Goal: Information Seeking & Learning: Learn about a topic

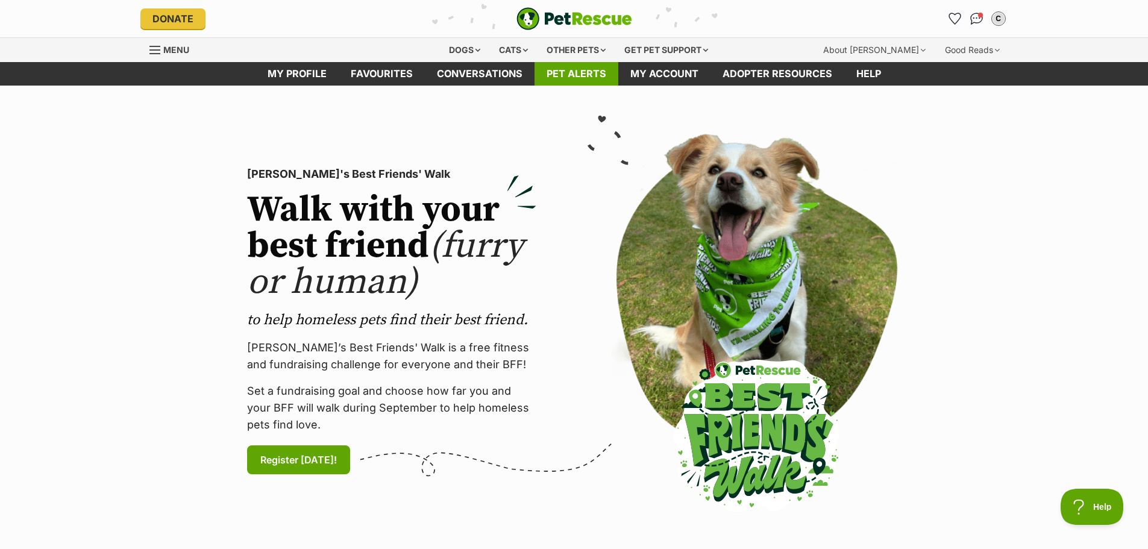
click at [576, 72] on link "Pet alerts" at bounding box center [577, 74] width 84 height 24
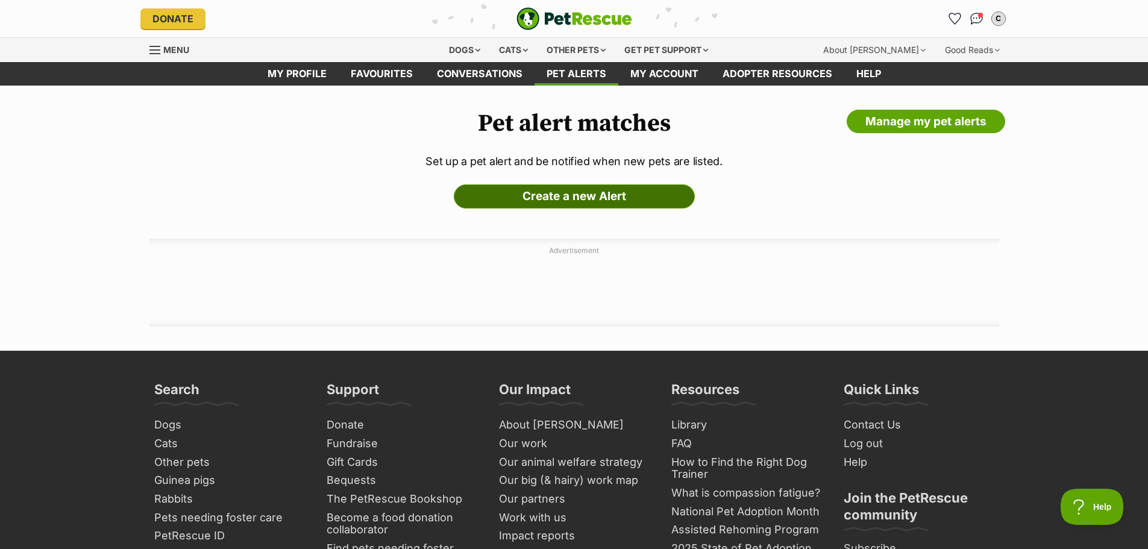
click at [556, 198] on link "Create a new Alert" at bounding box center [574, 196] width 241 height 24
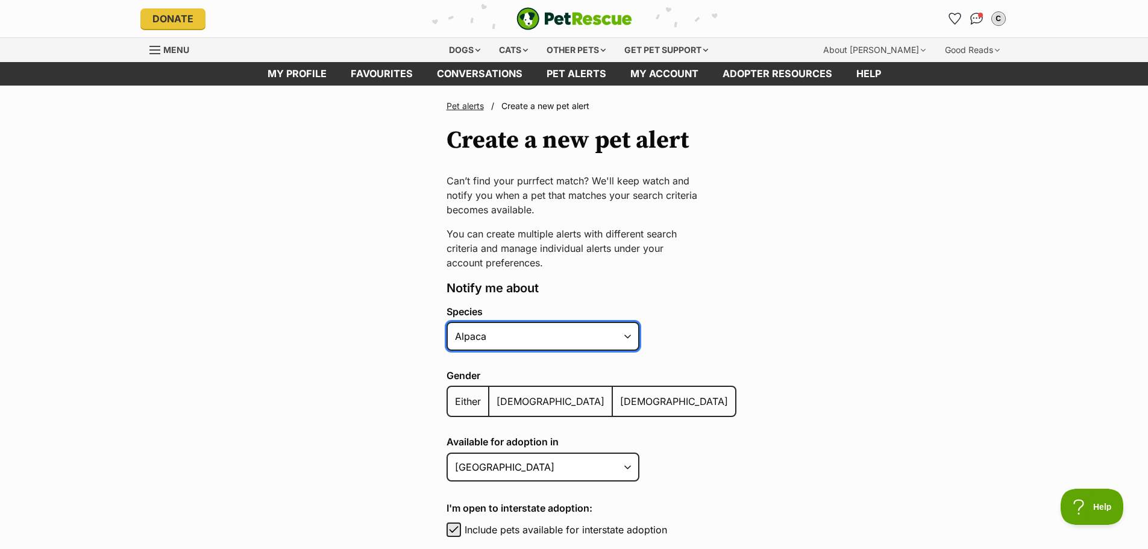
click at [625, 335] on select "Alpaca Bird Cat Chicken Cow Dog Donkey Duck Ferret Fish Goat Goose Guinea Fowl …" at bounding box center [543, 336] width 193 height 29
select select "1"
click at [447, 322] on select "Alpaca Bird Cat Chicken Cow Dog Donkey Duck Ferret Fish Goat Goose Guinea Fowl …" at bounding box center [543, 336] width 193 height 29
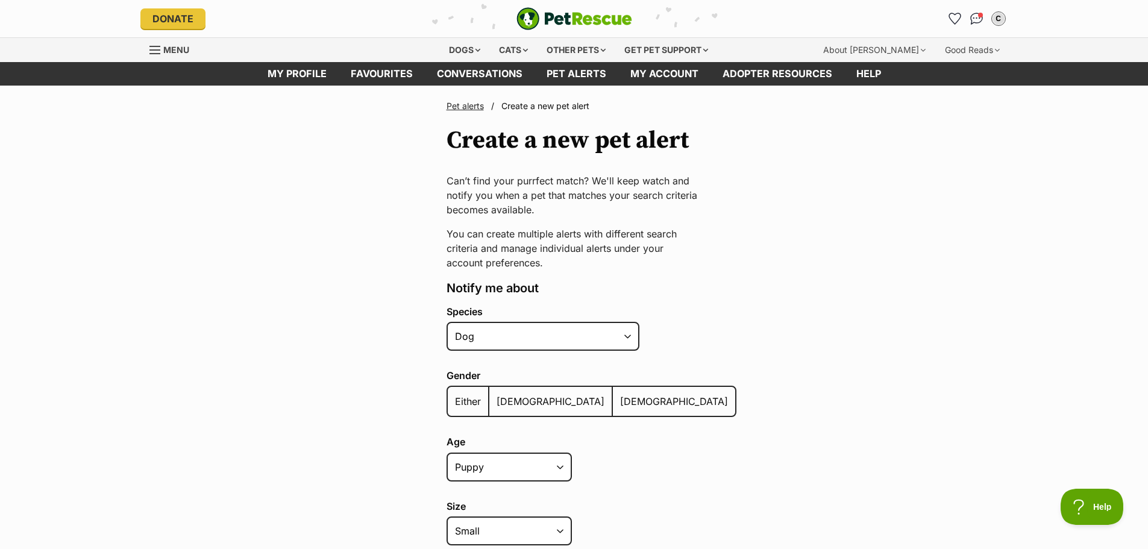
click at [620, 399] on span "Female" at bounding box center [674, 401] width 108 height 12
click at [620, 394] on input "Female" at bounding box center [620, 394] width 0 height 1
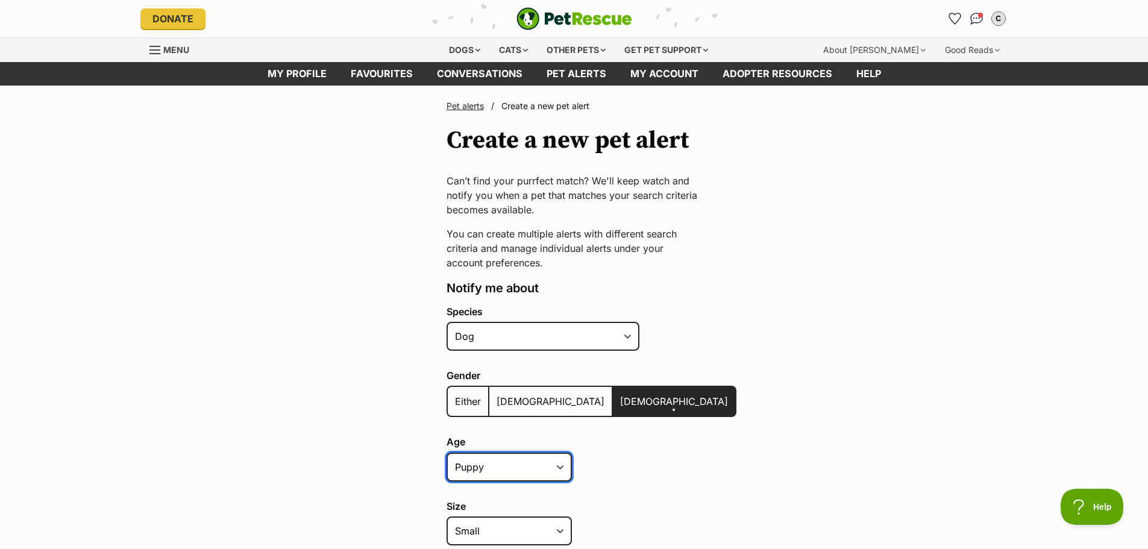
click at [559, 465] on select "Puppy Adult Senior All ages" at bounding box center [509, 467] width 125 height 29
select select "senior"
click at [447, 453] on select "Puppy Adult Senior All ages" at bounding box center [509, 467] width 125 height 29
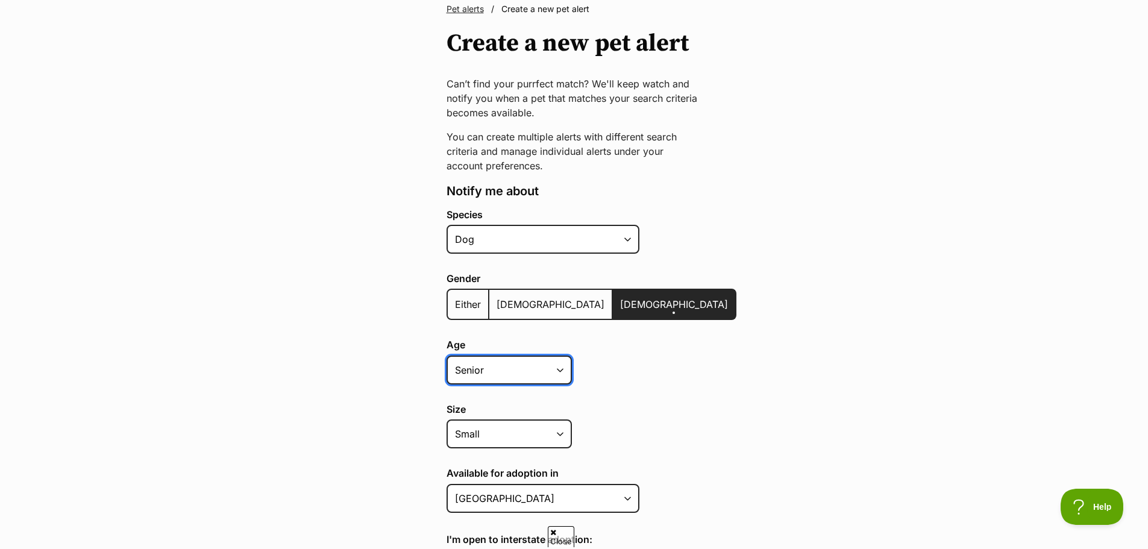
scroll to position [121, 0]
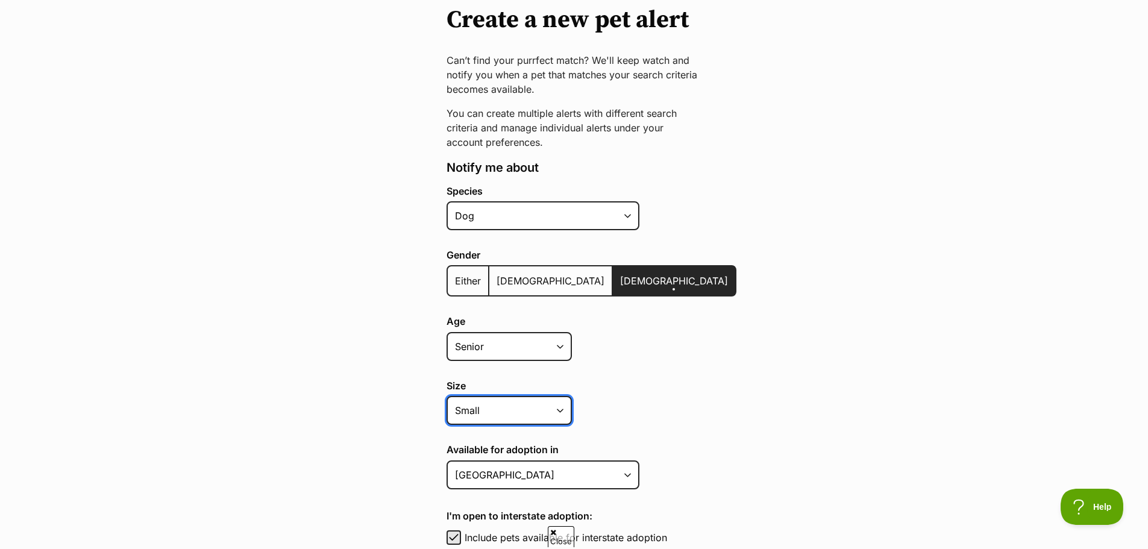
click at [561, 409] on select "Small Medium Large All sizes" at bounding box center [509, 410] width 125 height 29
click at [629, 414] on div "Size Small Medium Large All sizes" at bounding box center [592, 402] width 290 height 45
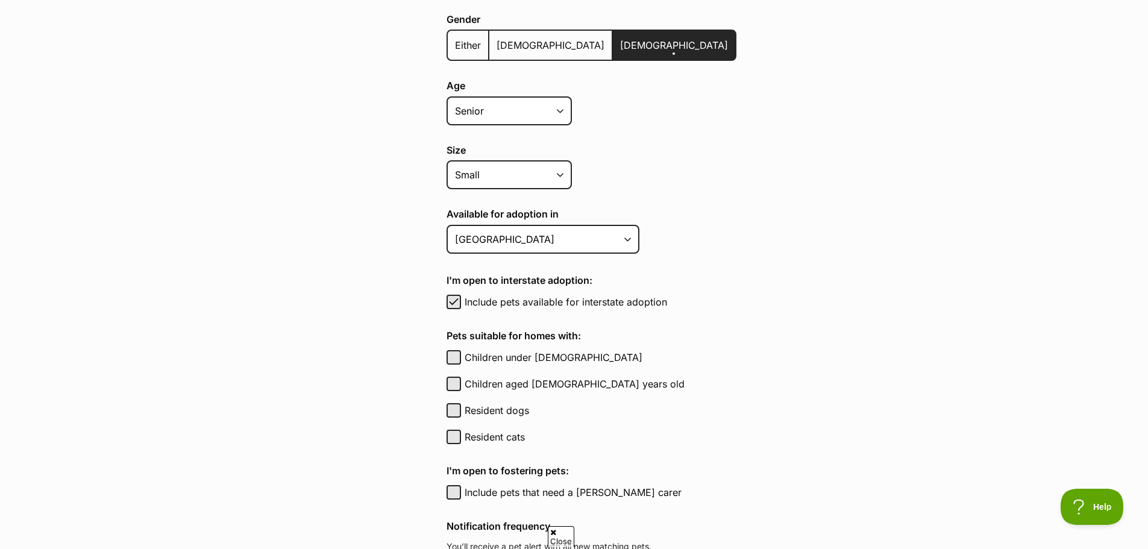
scroll to position [362, 0]
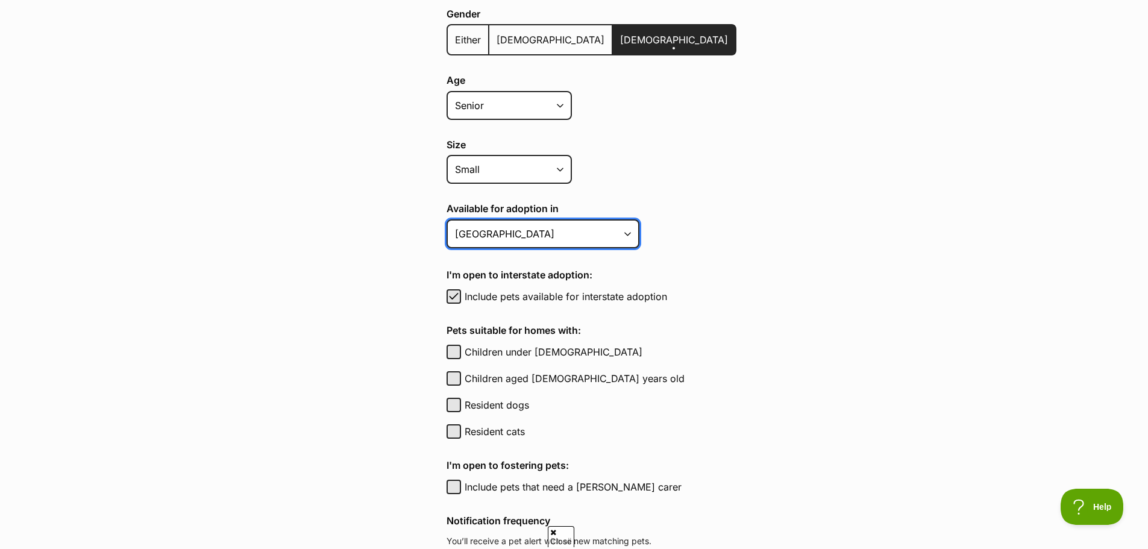
click at [626, 224] on select "Australian Capital Territory New South Wales Northern Territory Queensland Sout…" at bounding box center [543, 233] width 193 height 29
select select "2"
click at [447, 219] on select "Australian Capital Territory New South Wales Northern Territory Queensland Sout…" at bounding box center [543, 233] width 193 height 29
click at [454, 296] on span "button" at bounding box center [454, 296] width 12 height 14
checkbox input "false"
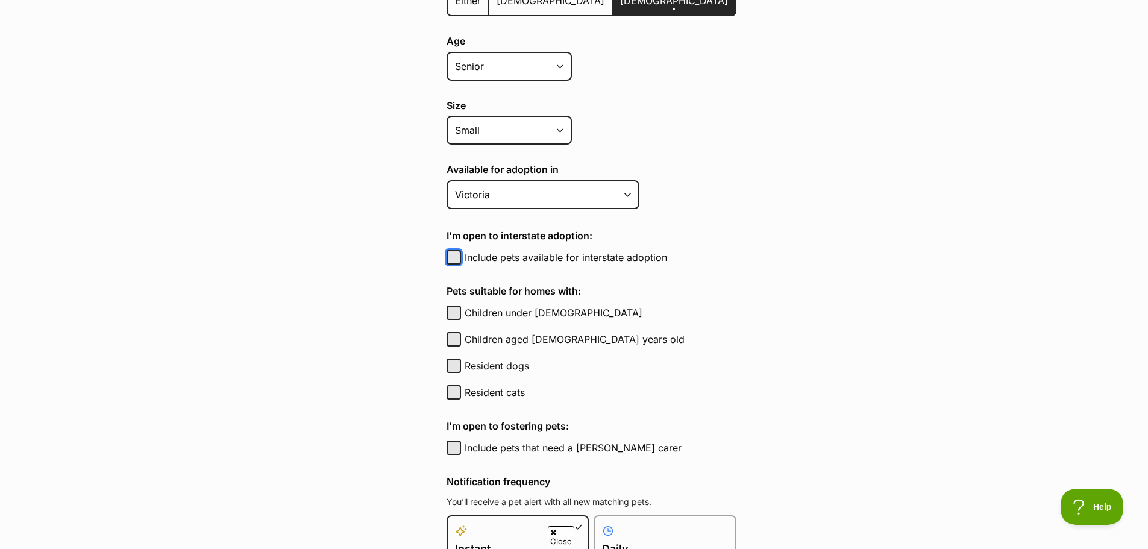
scroll to position [422, 0]
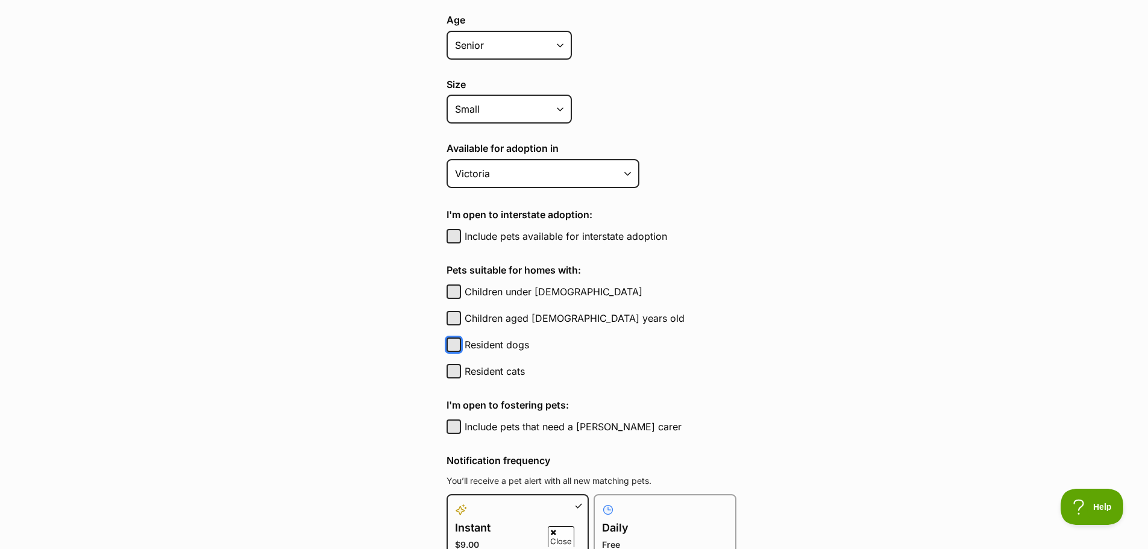
click at [452, 345] on button "Resident dogs" at bounding box center [454, 345] width 14 height 14
checkbox input "true"
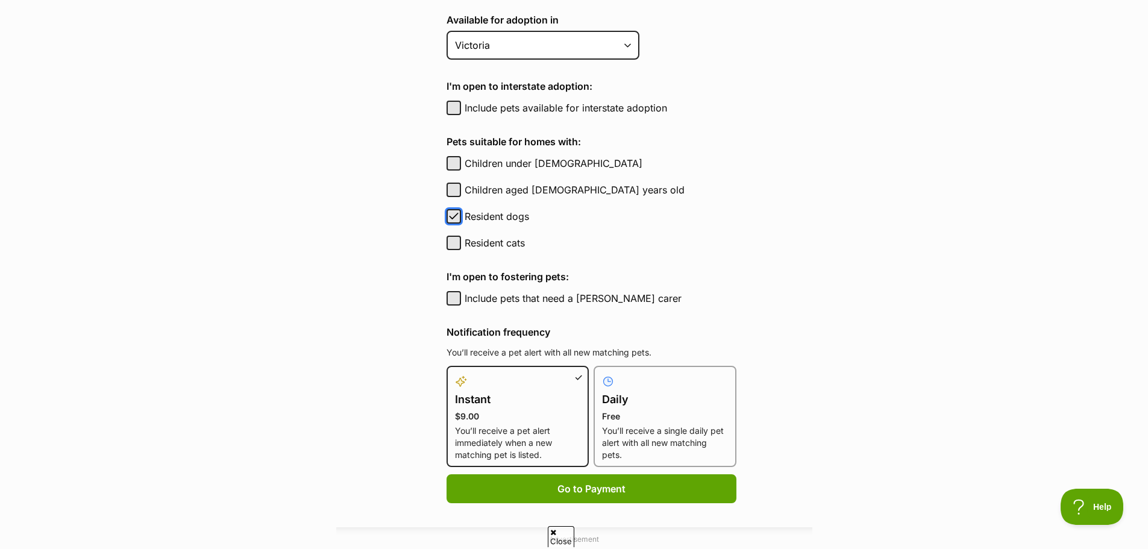
scroll to position [603, 0]
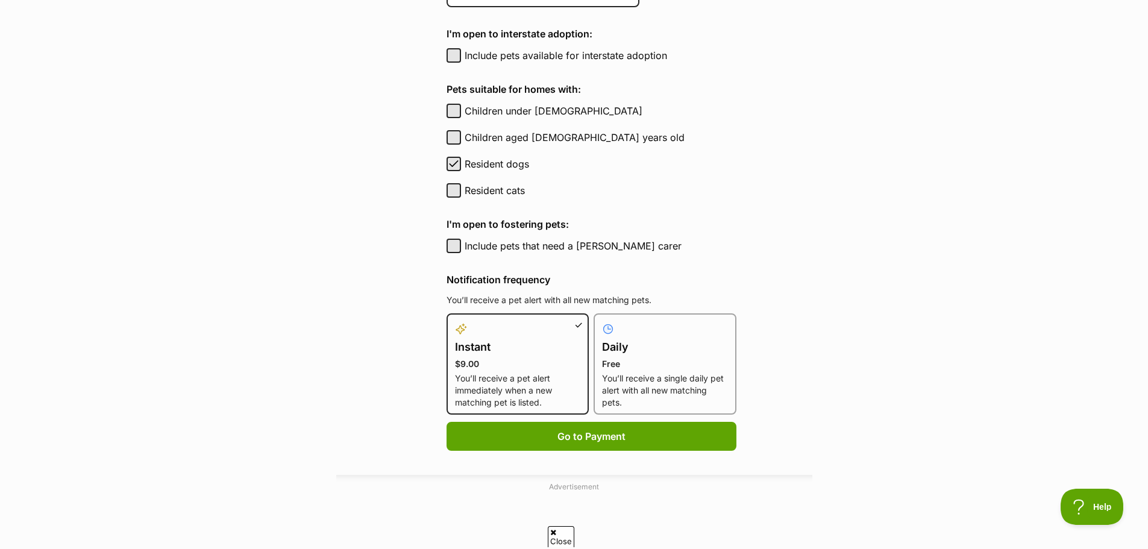
click at [616, 377] on p "You’ll receive a single daily pet alert with all new matching pets." at bounding box center [665, 391] width 126 height 36
click at [602, 321] on input "Daily Free You’ll receive a single daily pet alert with all new matching pets." at bounding box center [601, 321] width 1 height 1
radio input "true"
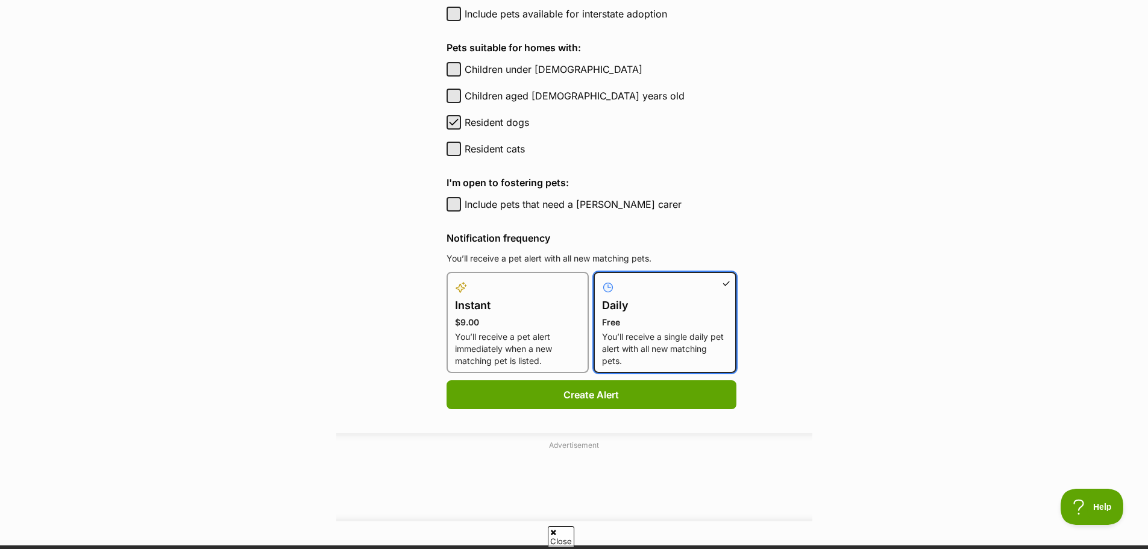
scroll to position [663, 0]
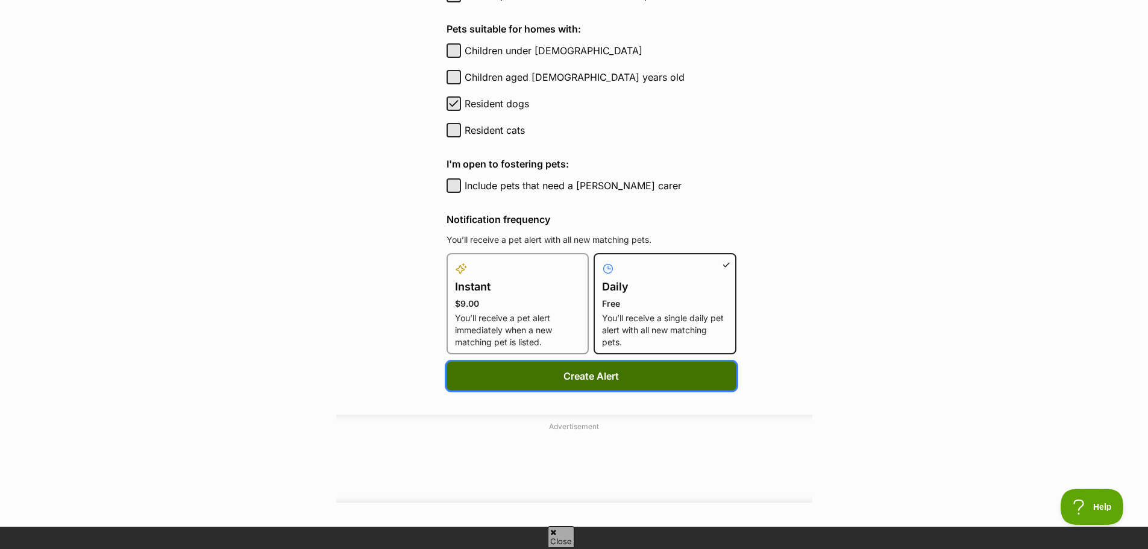
click at [586, 380] on button "Create Alert" at bounding box center [592, 376] width 290 height 29
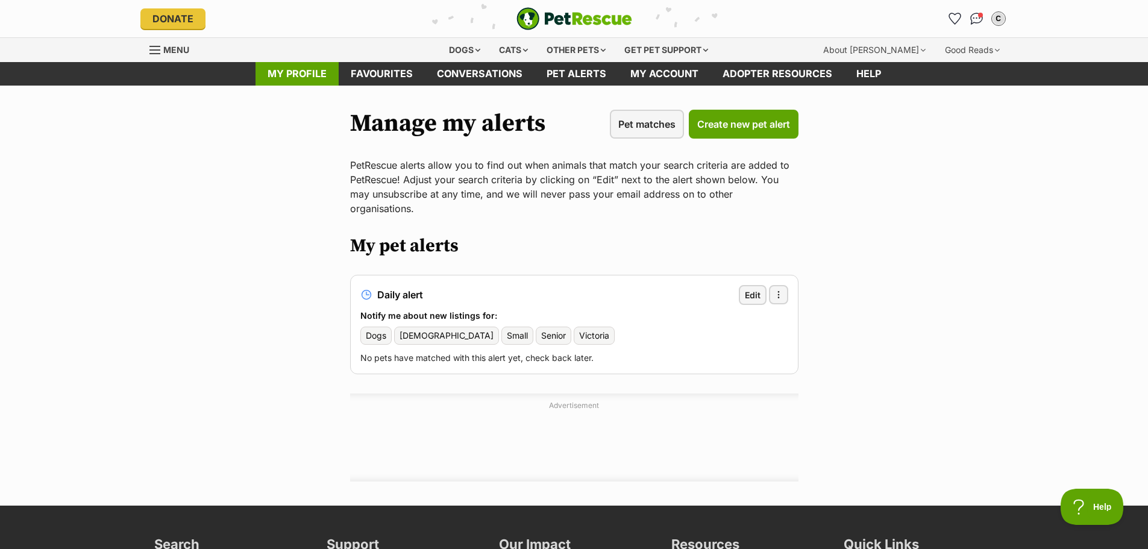
click at [308, 72] on link "My profile" at bounding box center [297, 74] width 83 height 24
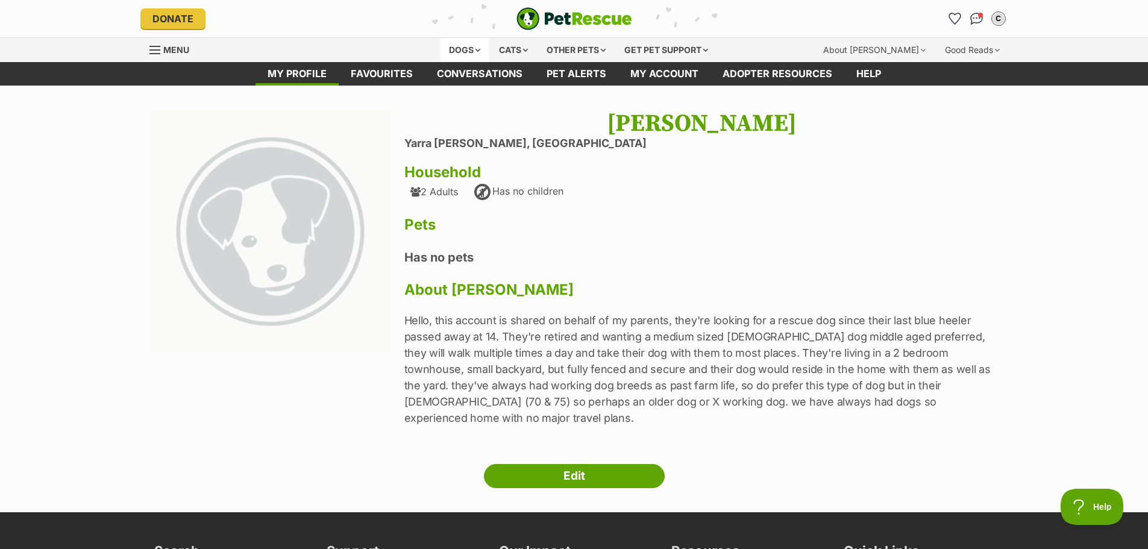
click at [456, 42] on div "Dogs" at bounding box center [465, 50] width 48 height 24
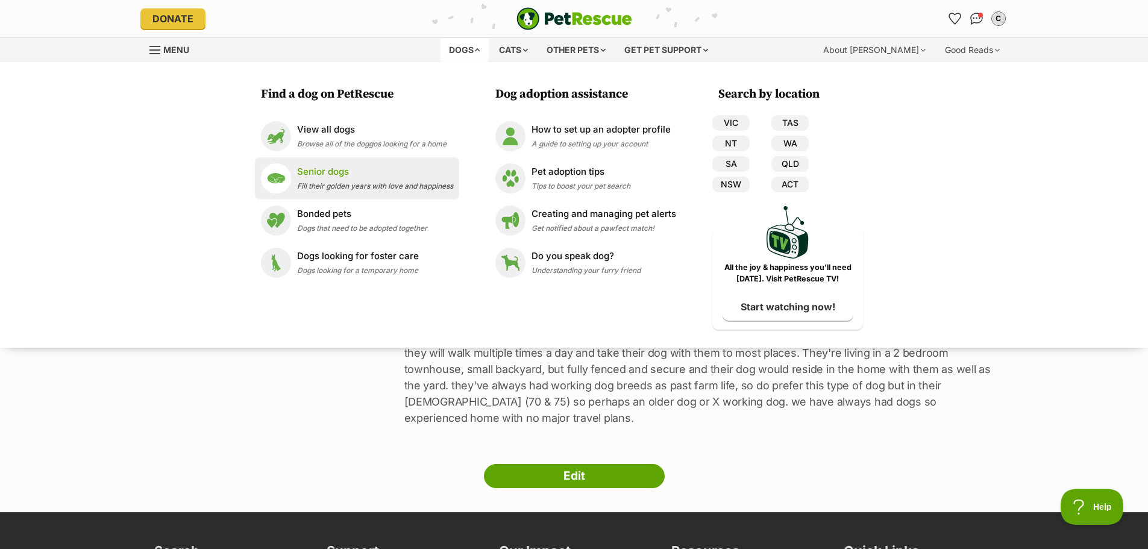
click at [317, 178] on p "Senior dogs" at bounding box center [375, 172] width 156 height 14
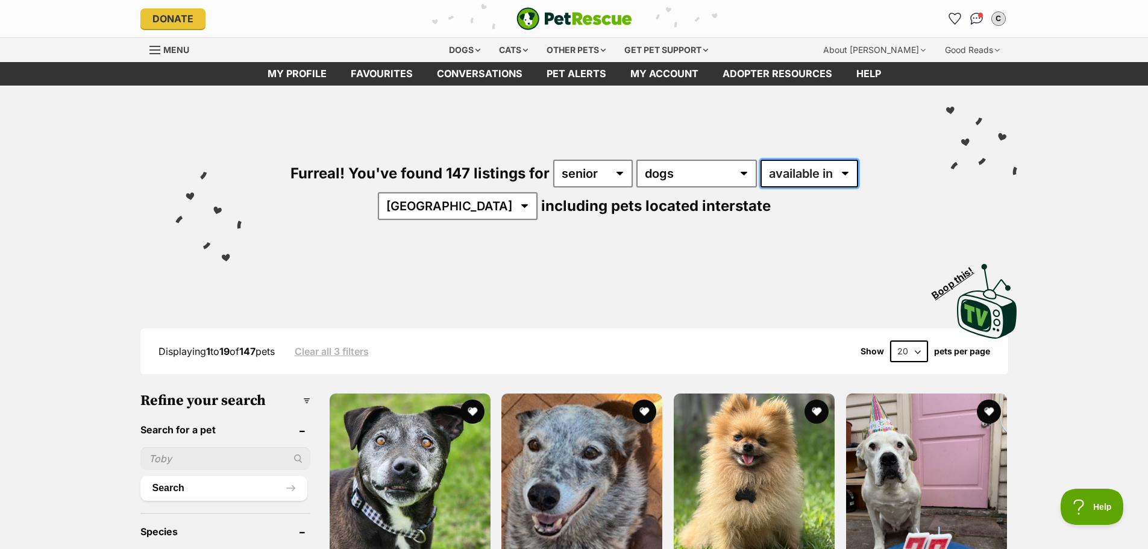
click at [847, 171] on select "available in located in" at bounding box center [810, 174] width 98 height 28
click at [581, 245] on div "Furreal! You've found 147 listings for any age puppy adult senior any type of p…" at bounding box center [574, 170] width 886 height 168
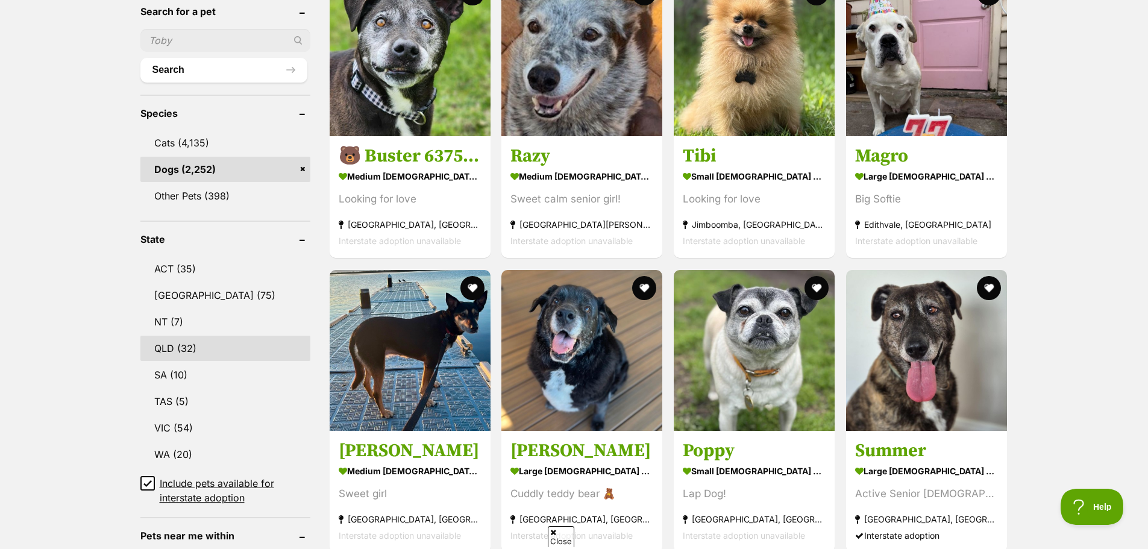
scroll to position [422, 0]
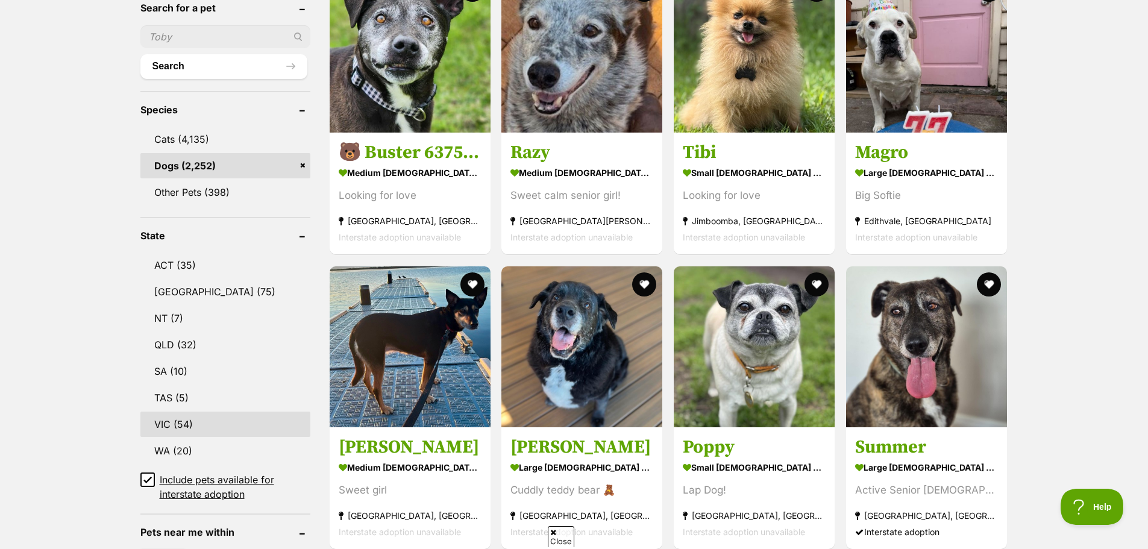
click at [170, 426] on link "VIC (54)" at bounding box center [225, 424] width 170 height 25
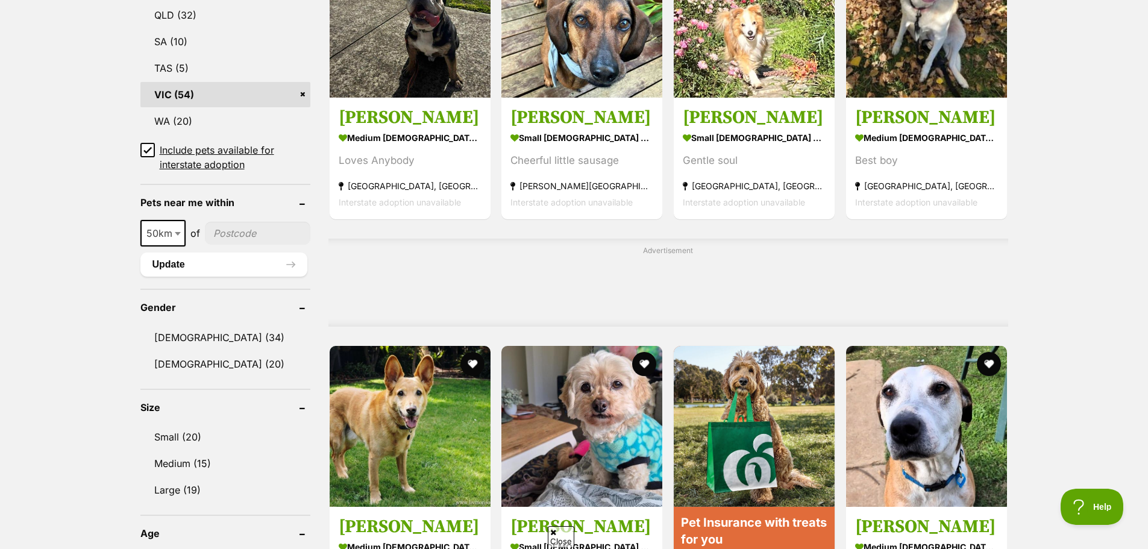
scroll to position [784, 0]
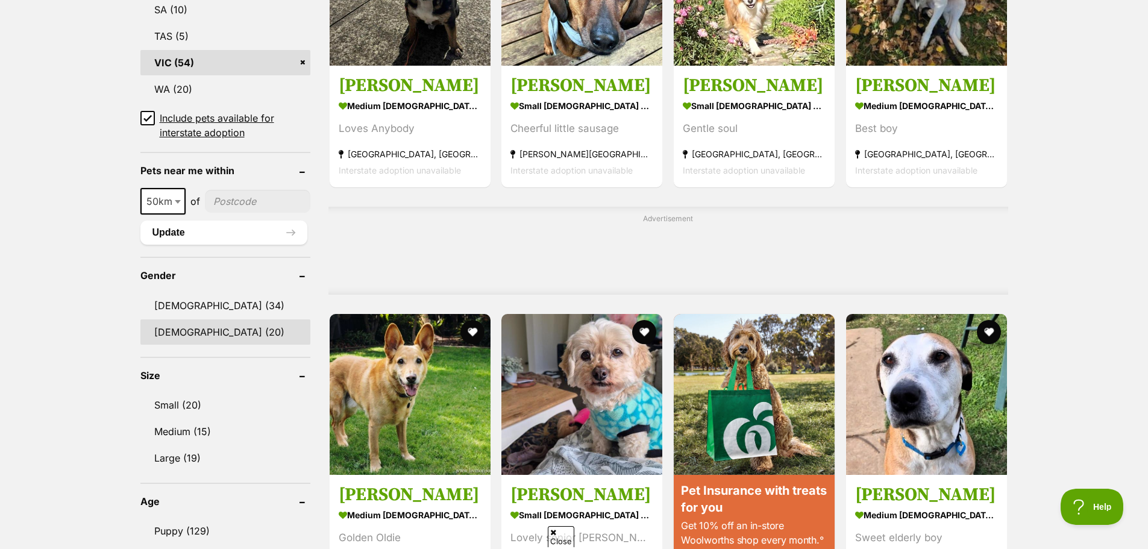
click at [168, 330] on link "Female (20)" at bounding box center [225, 331] width 170 height 25
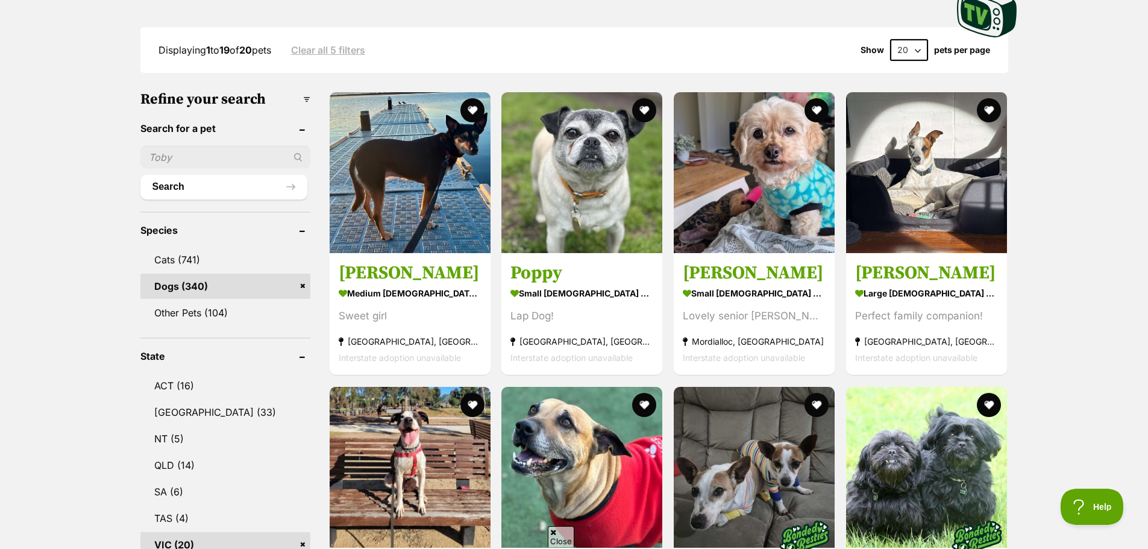
scroll to position [241, 0]
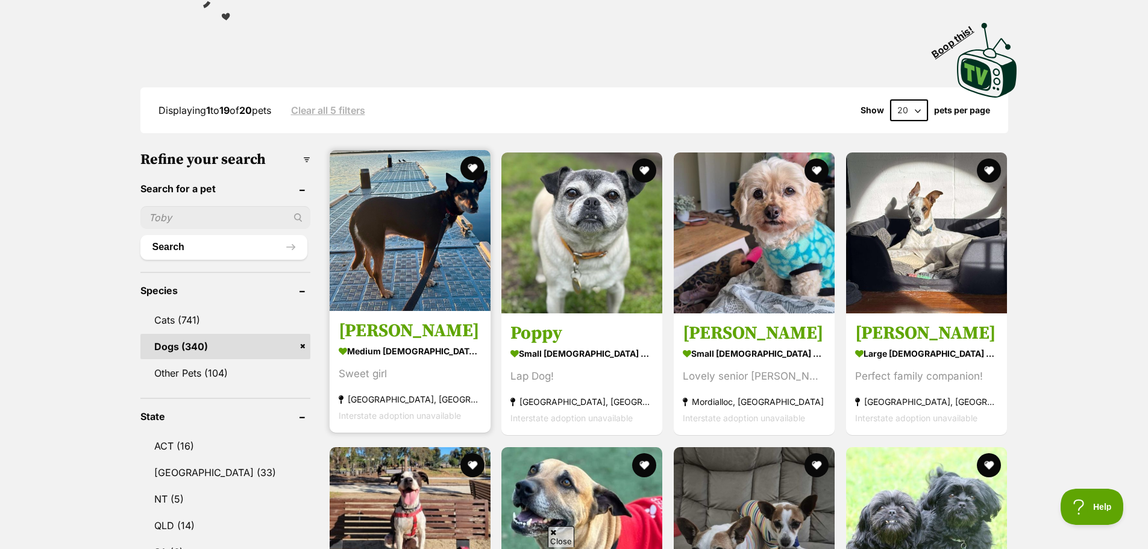
click at [410, 248] on img at bounding box center [410, 230] width 161 height 161
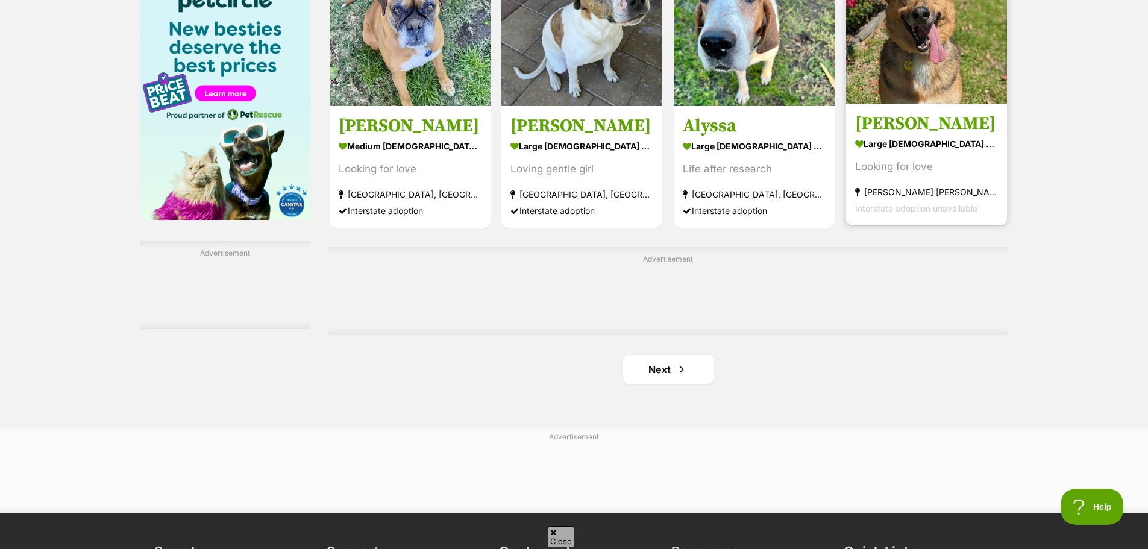
scroll to position [1869, 0]
click at [655, 370] on link "Next" at bounding box center [668, 368] width 90 height 29
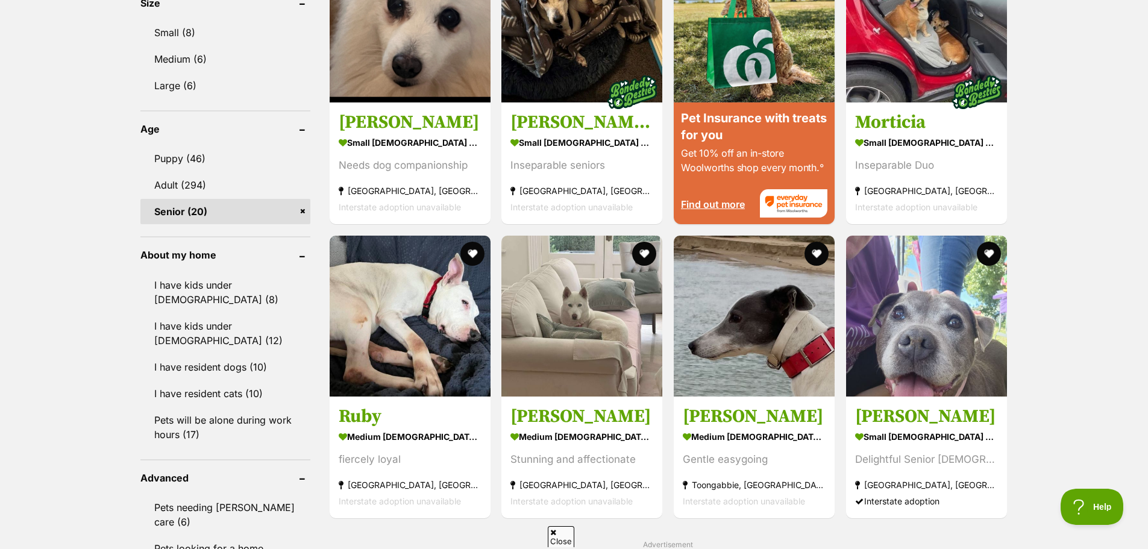
scroll to position [1206, 0]
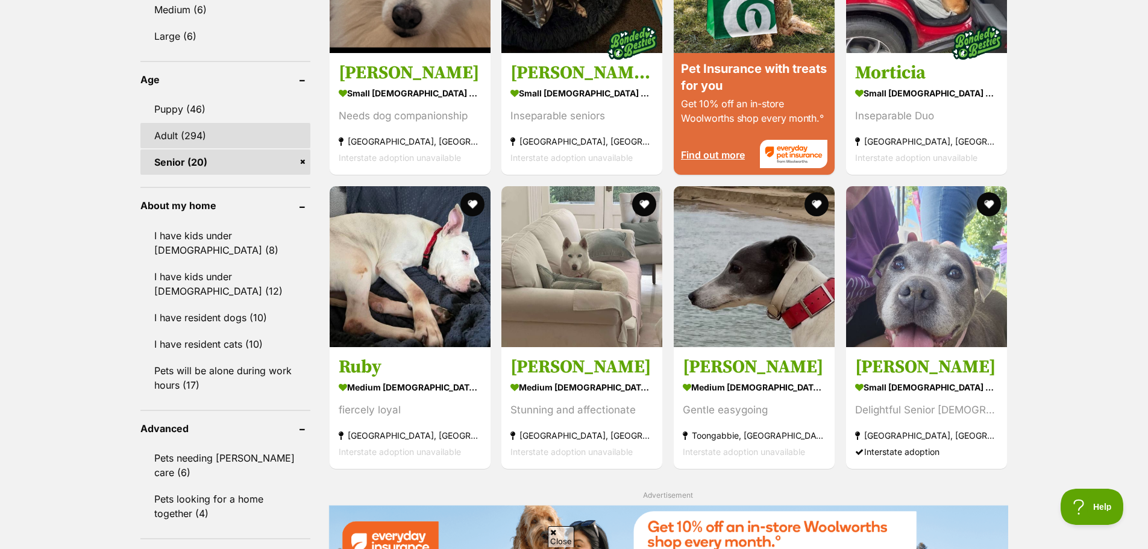
click at [198, 133] on link "Adult (294)" at bounding box center [225, 135] width 170 height 25
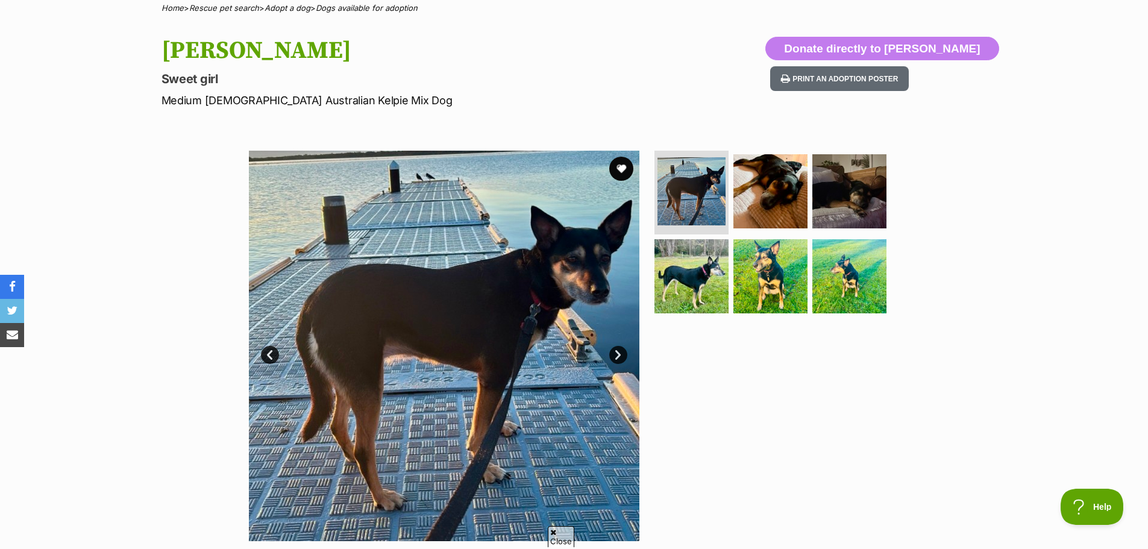
scroll to position [121, 0]
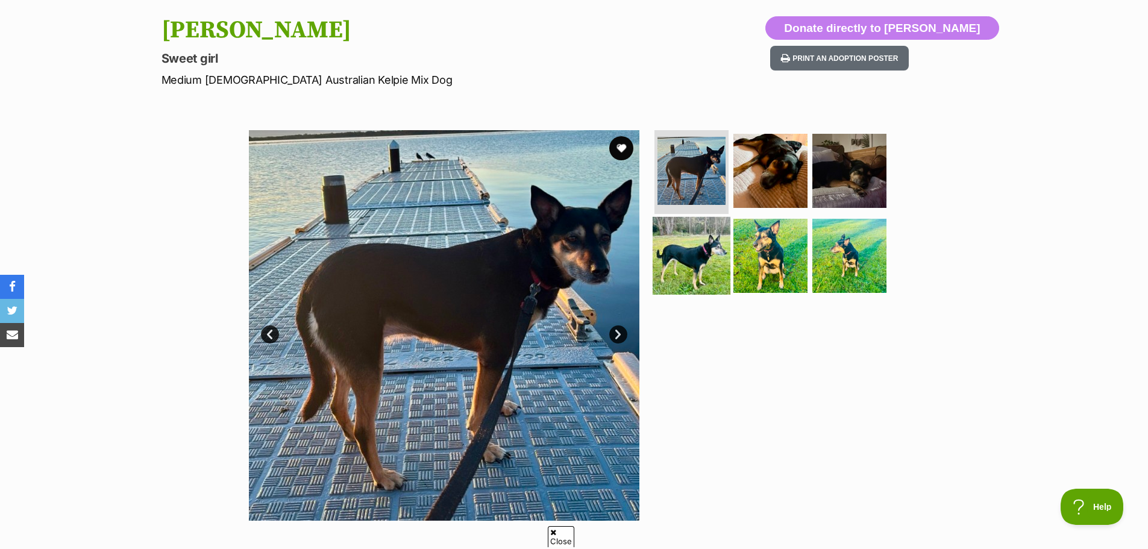
click at [708, 251] on img at bounding box center [692, 256] width 78 height 78
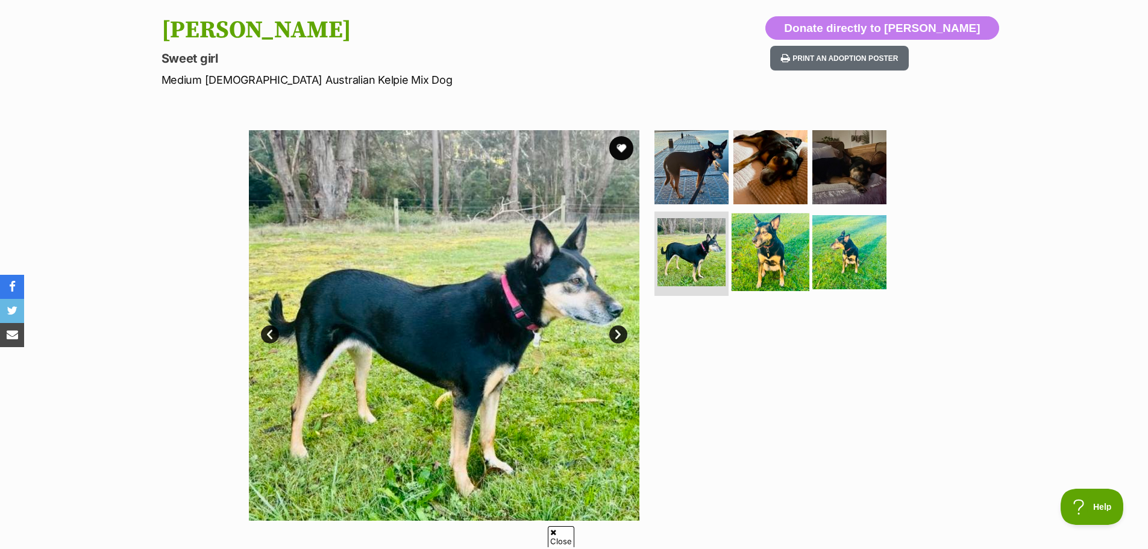
click at [775, 254] on img at bounding box center [771, 252] width 78 height 78
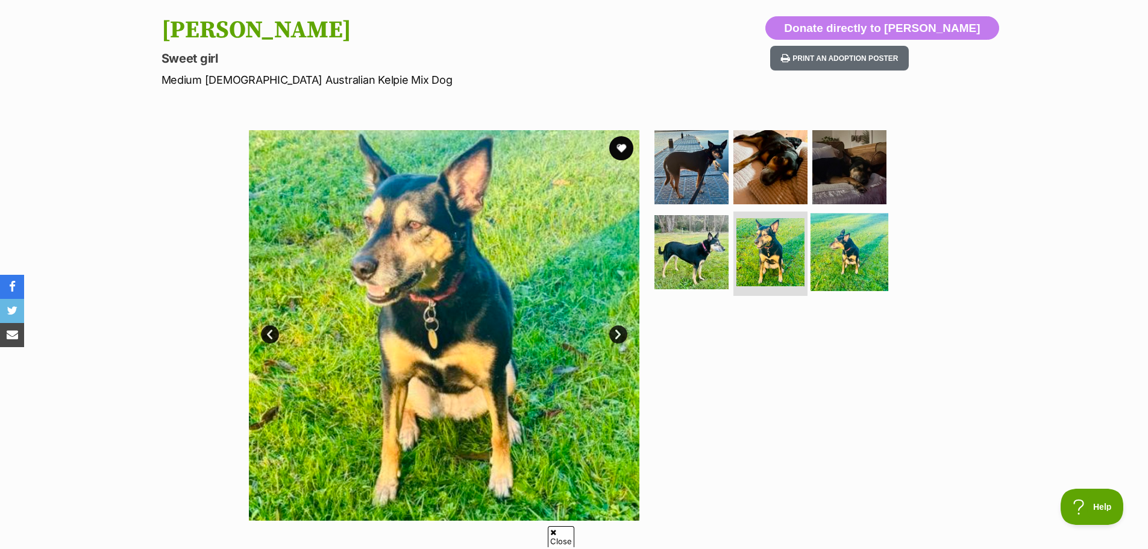
click at [852, 260] on img at bounding box center [850, 252] width 78 height 78
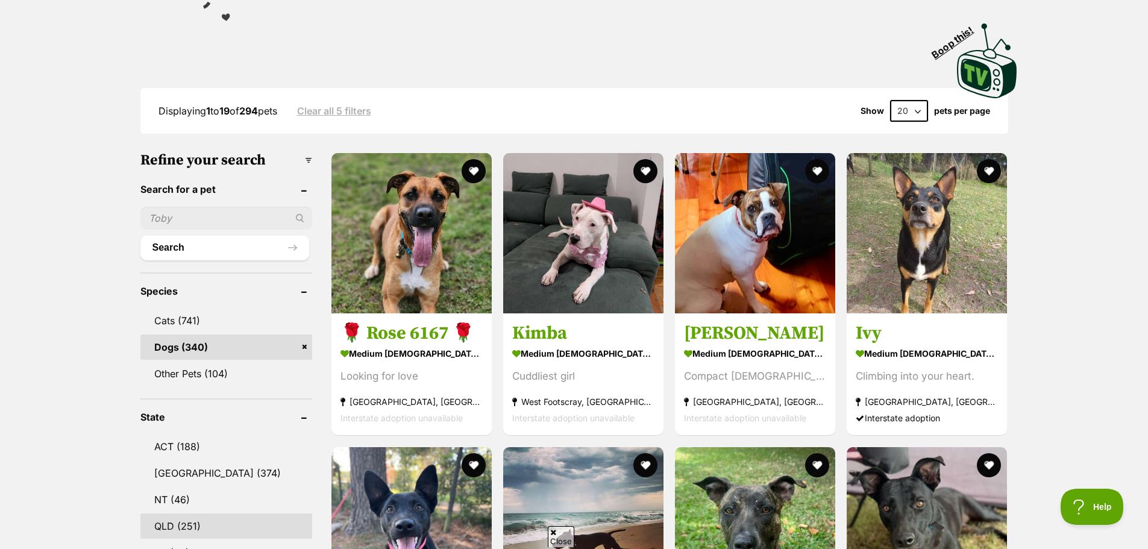
scroll to position [422, 0]
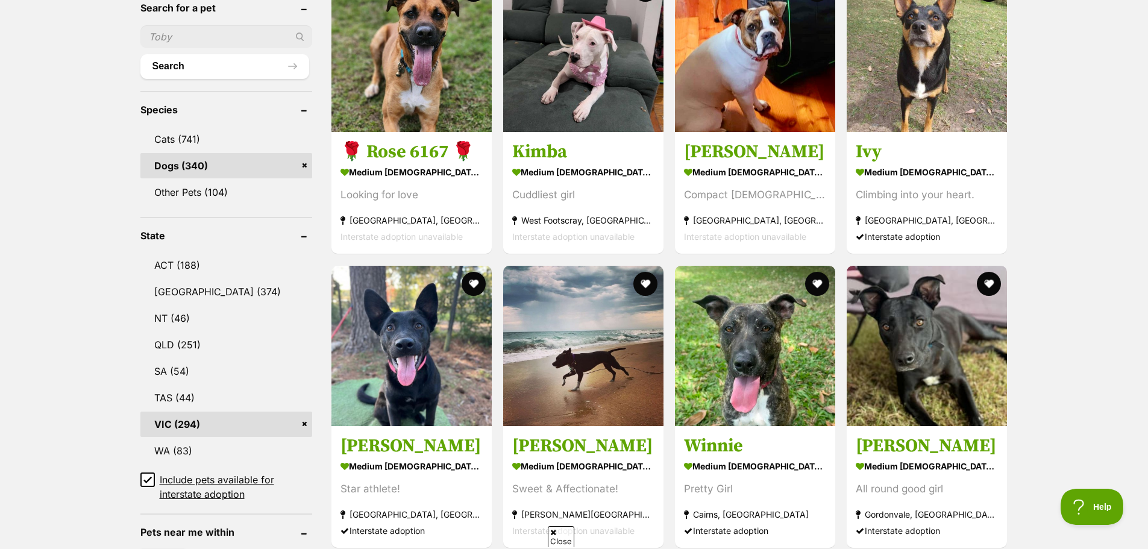
click at [149, 480] on icon at bounding box center [147, 480] width 8 height 8
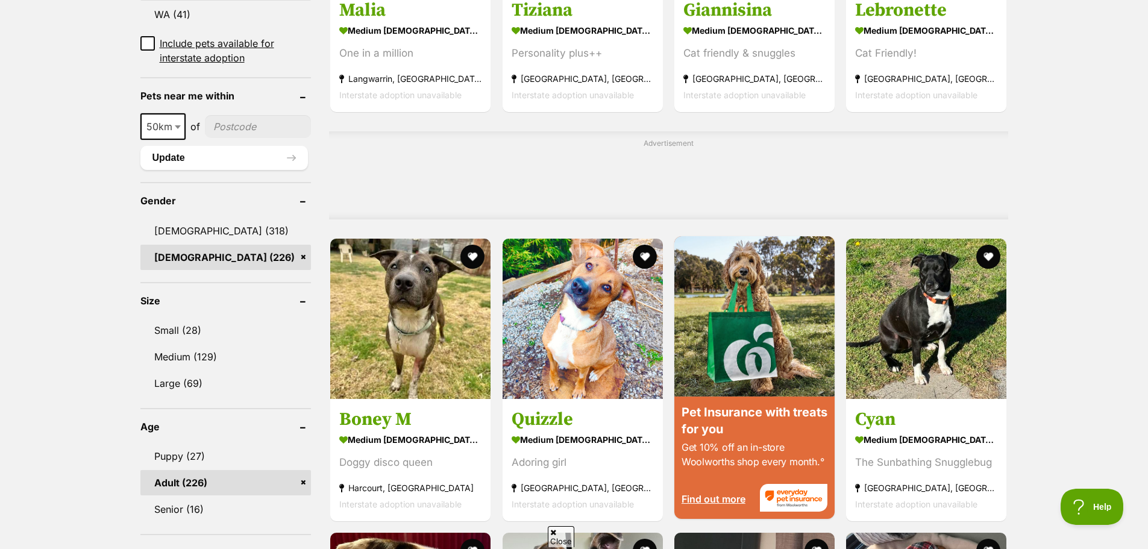
scroll to position [1025, 0]
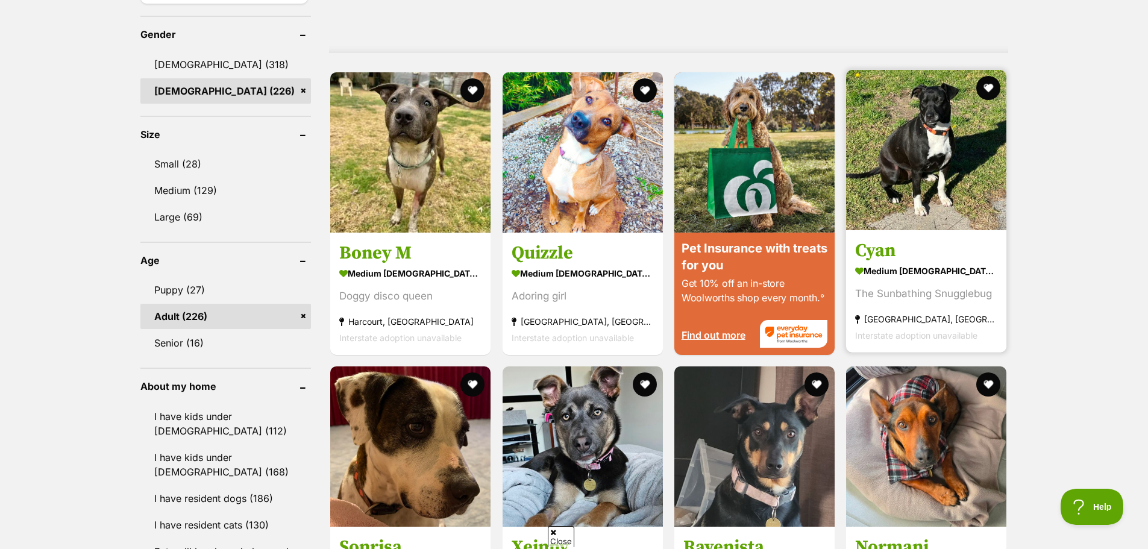
click at [913, 212] on img at bounding box center [926, 150] width 160 height 160
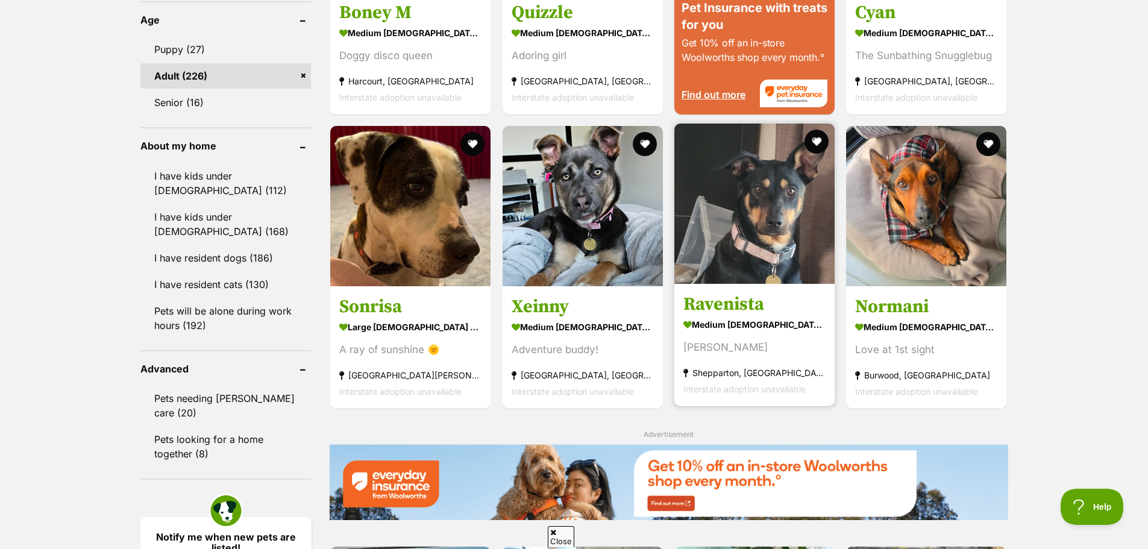
scroll to position [1266, 0]
click at [755, 259] on img at bounding box center [755, 203] width 160 height 160
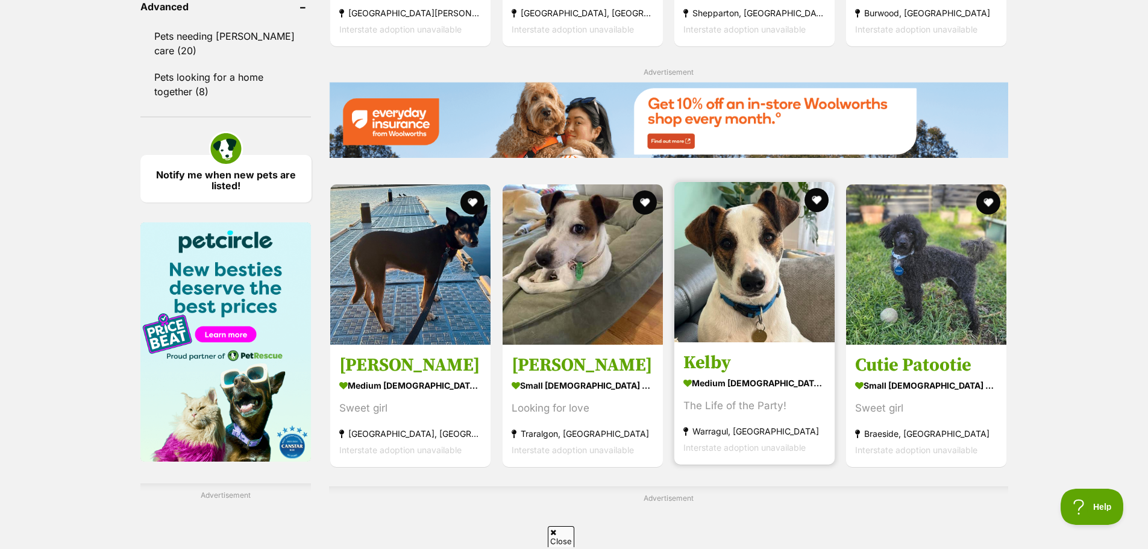
scroll to position [1869, 0]
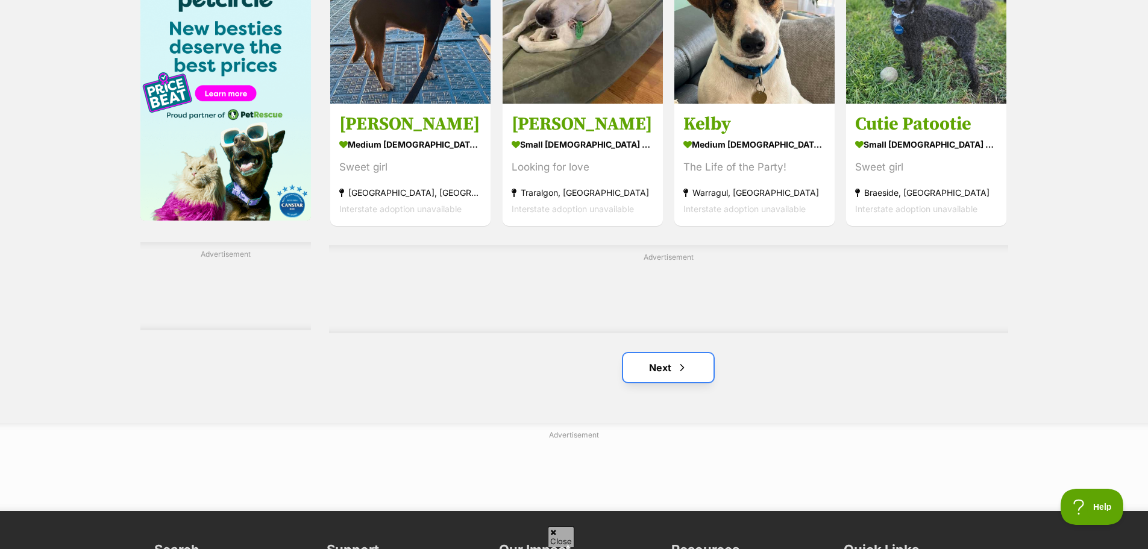
click at [658, 374] on link "Next" at bounding box center [668, 367] width 90 height 29
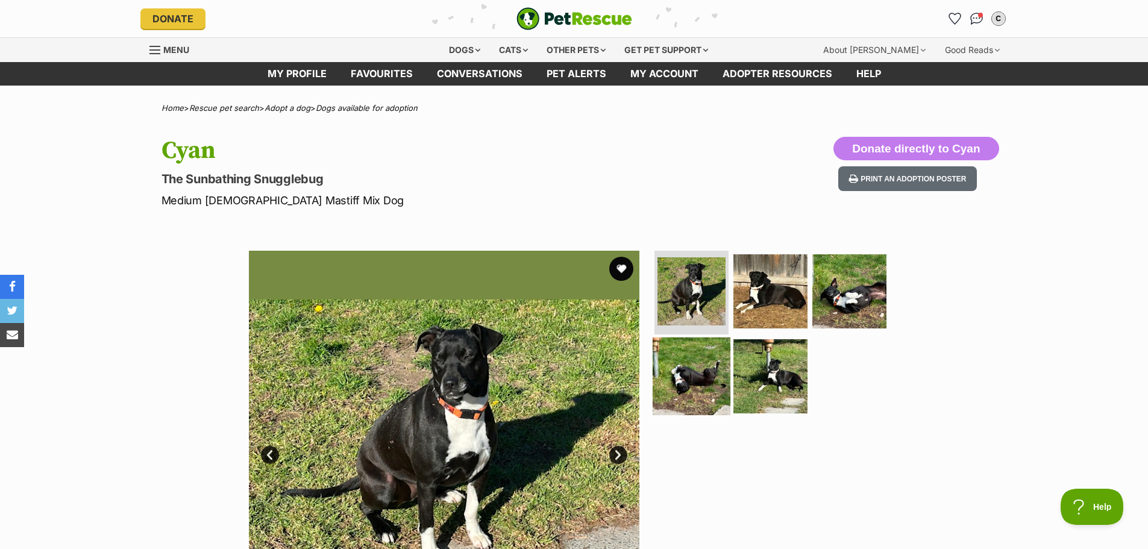
click at [690, 378] on img at bounding box center [692, 377] width 78 height 78
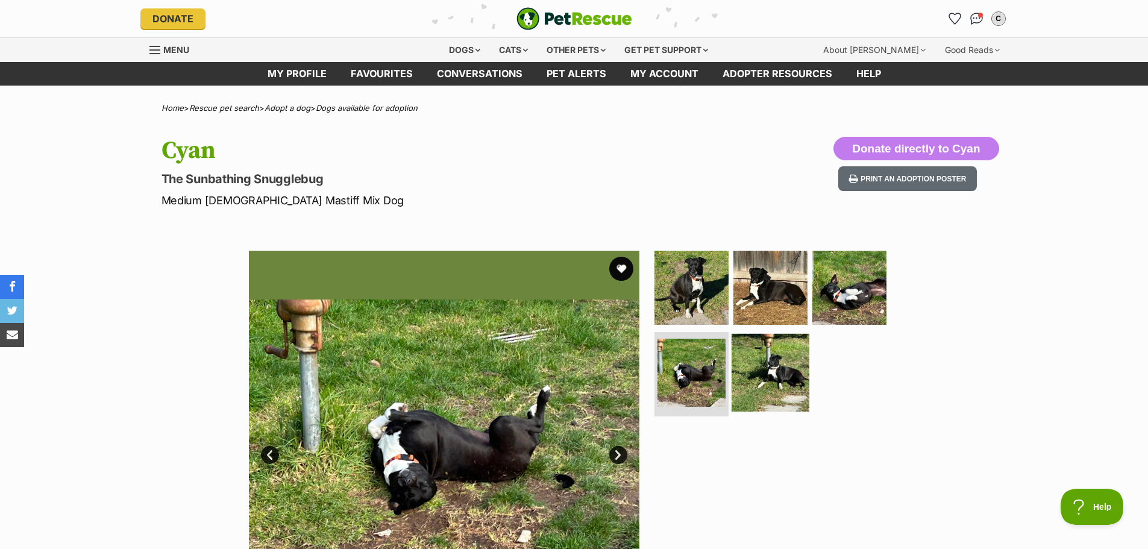
click at [772, 377] on img at bounding box center [771, 373] width 78 height 78
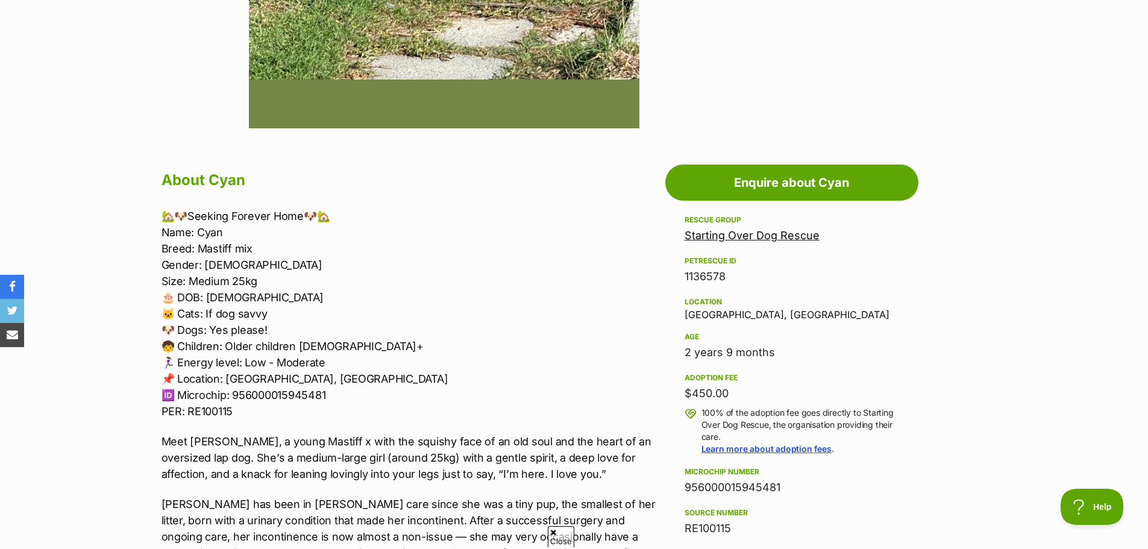
scroll to position [543, 0]
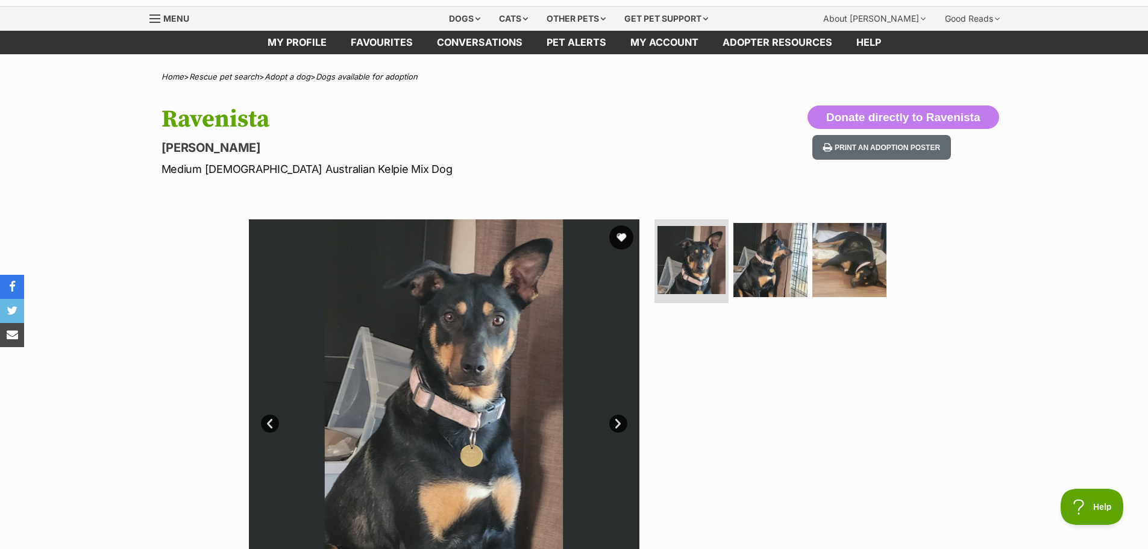
scroll to position [181, 0]
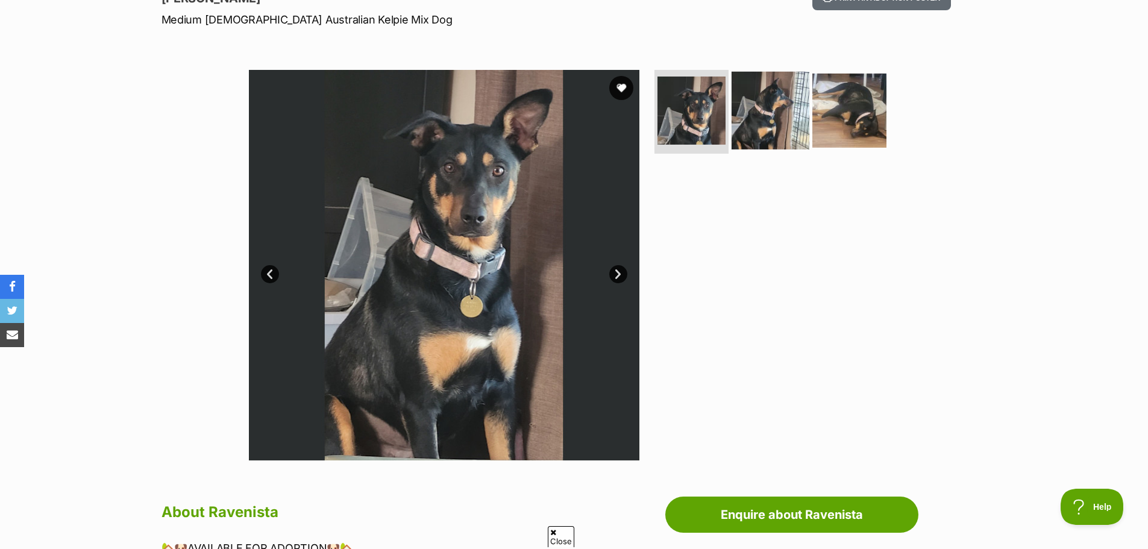
click at [799, 126] on img at bounding box center [771, 110] width 78 height 78
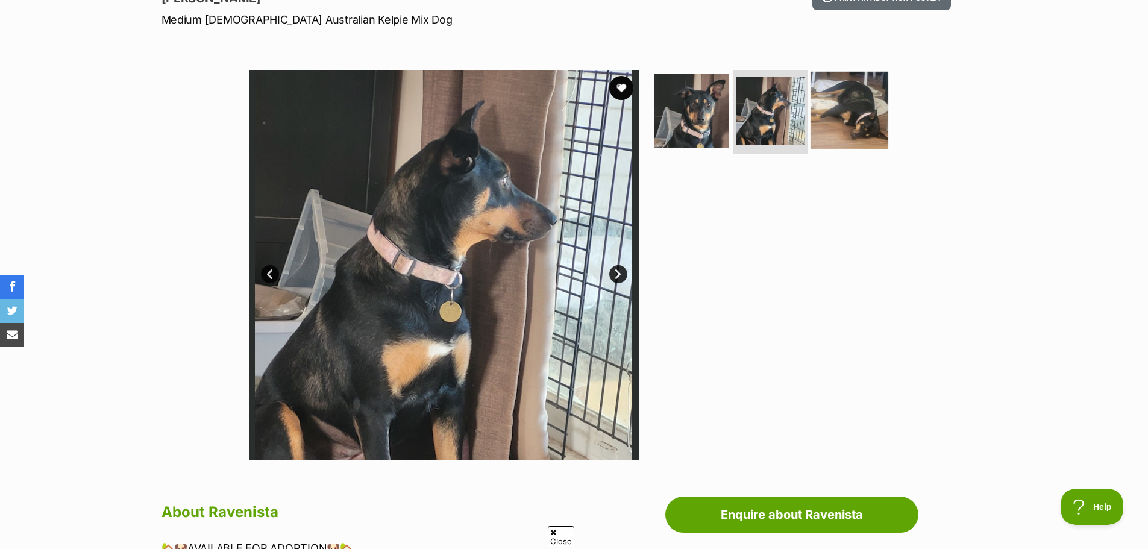
click at [852, 131] on img at bounding box center [850, 110] width 78 height 78
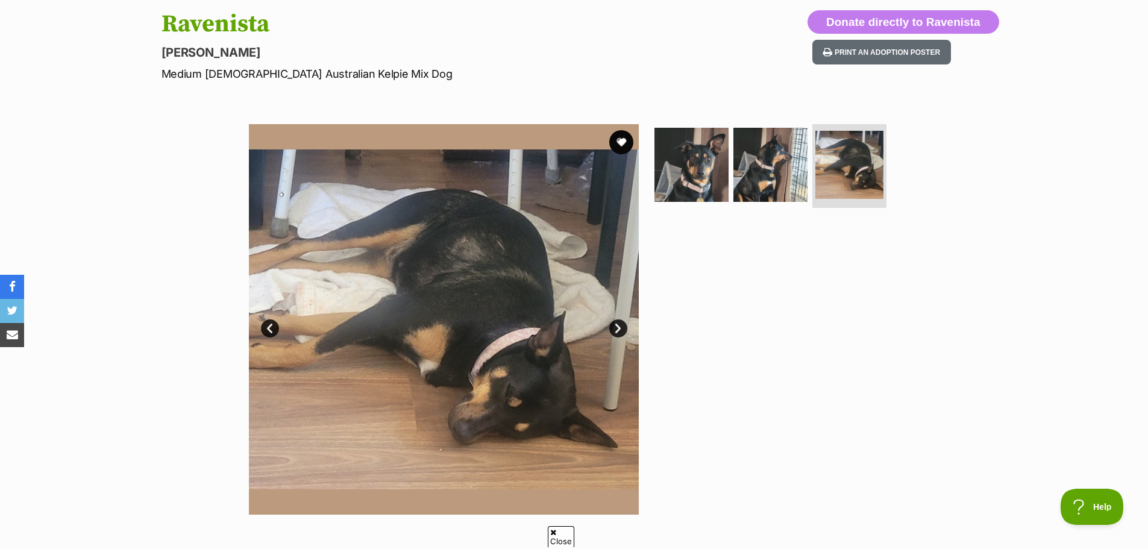
scroll to position [0, 0]
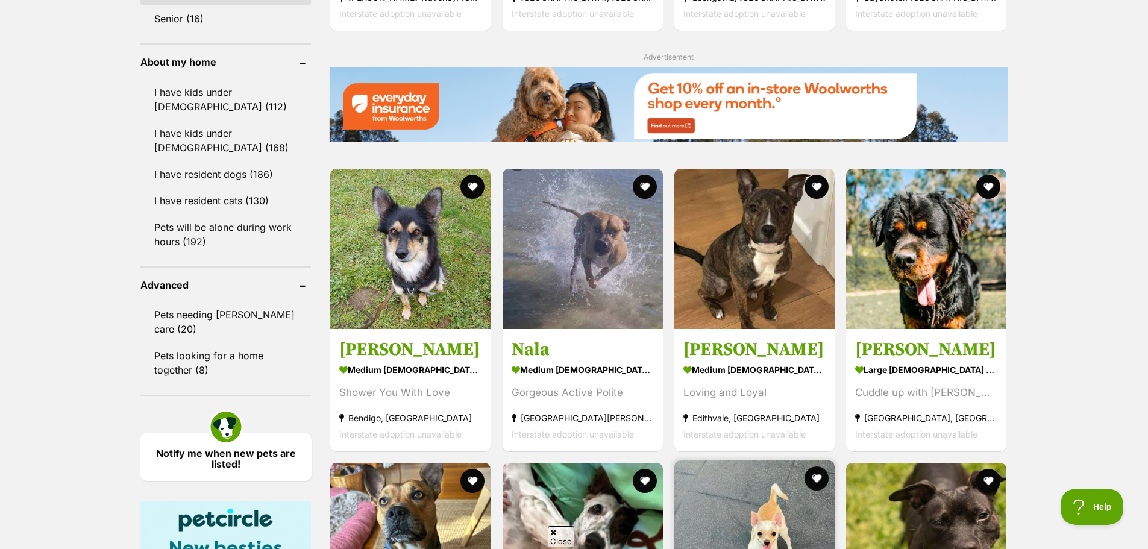
scroll to position [1326, 0]
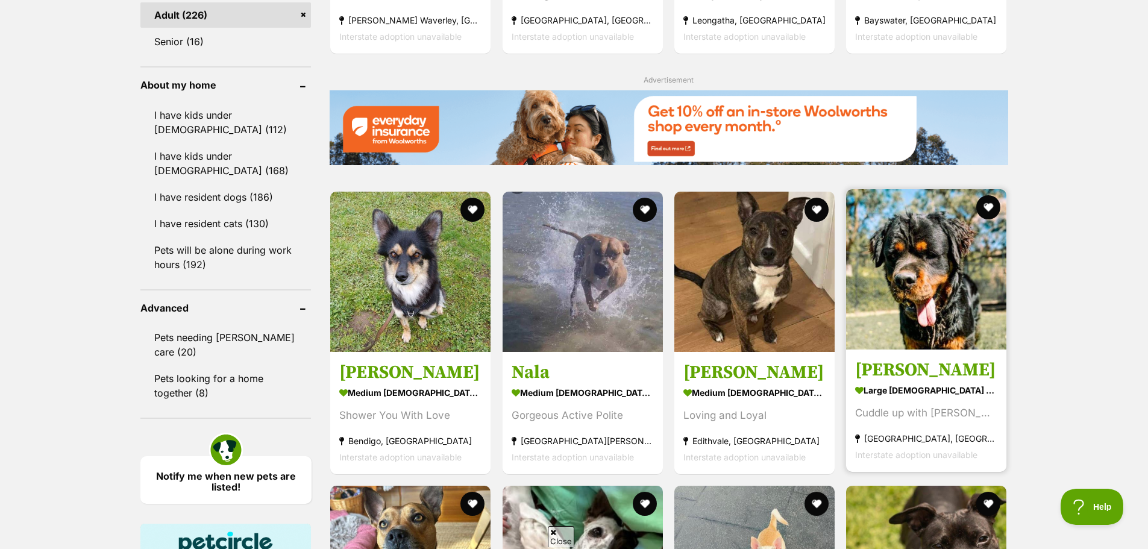
click at [919, 273] on img at bounding box center [926, 269] width 160 height 160
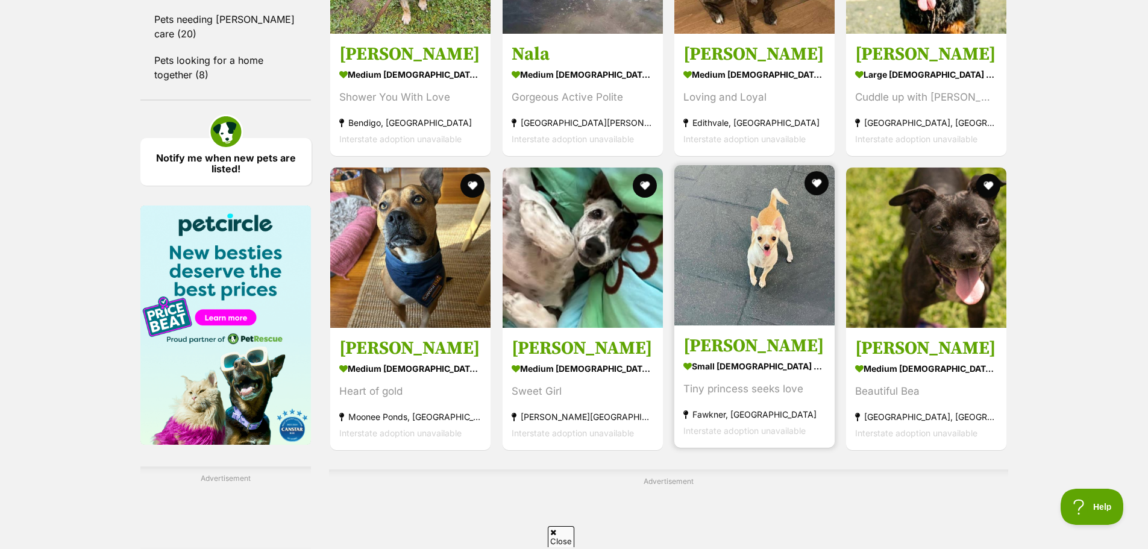
scroll to position [1748, 0]
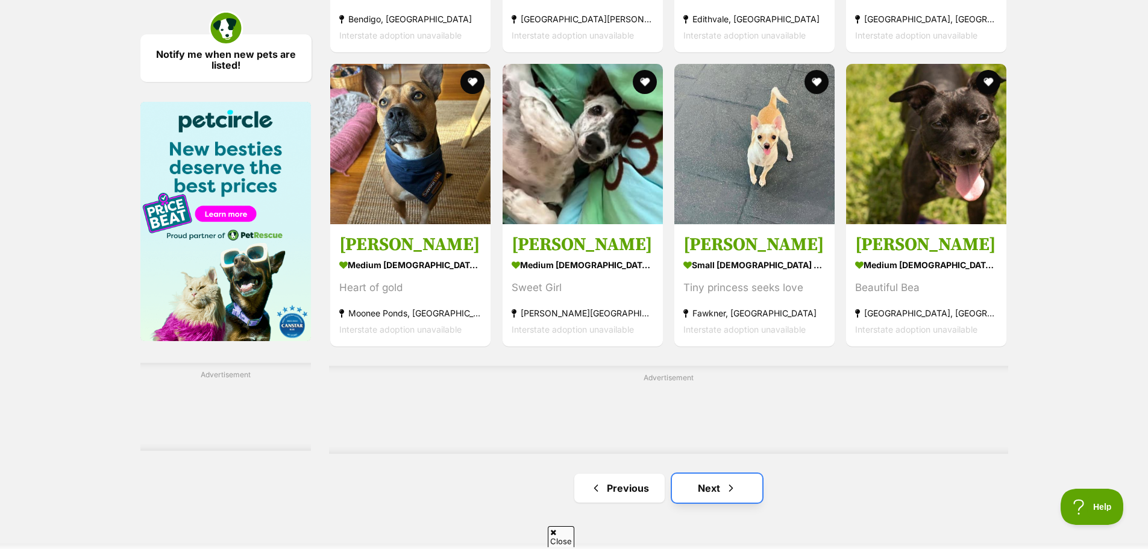
click at [720, 485] on link "Next" at bounding box center [717, 488] width 90 height 29
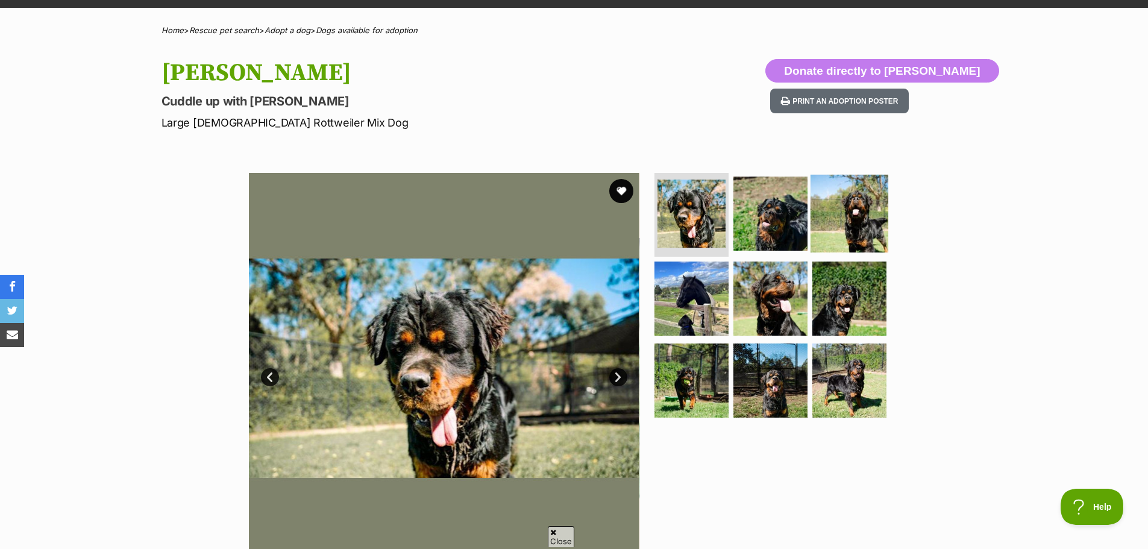
scroll to position [181, 0]
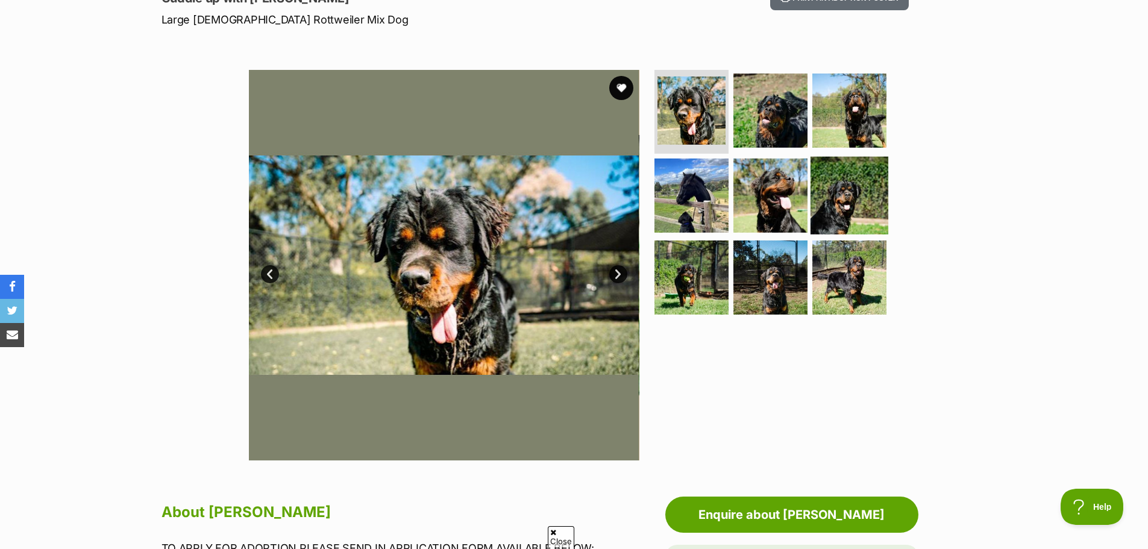
click at [840, 201] on img at bounding box center [850, 196] width 78 height 78
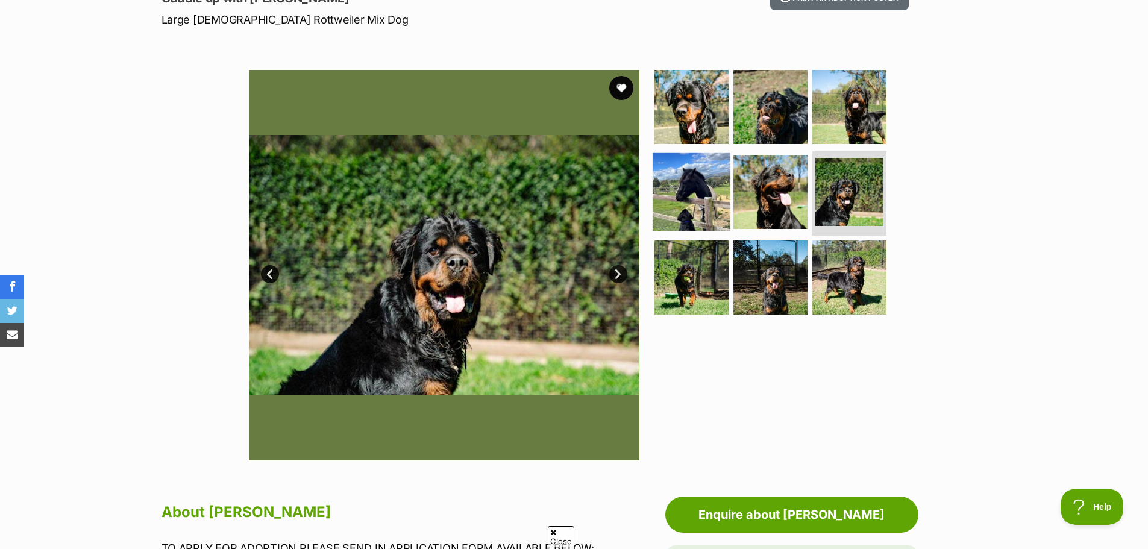
click at [694, 185] on img at bounding box center [692, 192] width 78 height 78
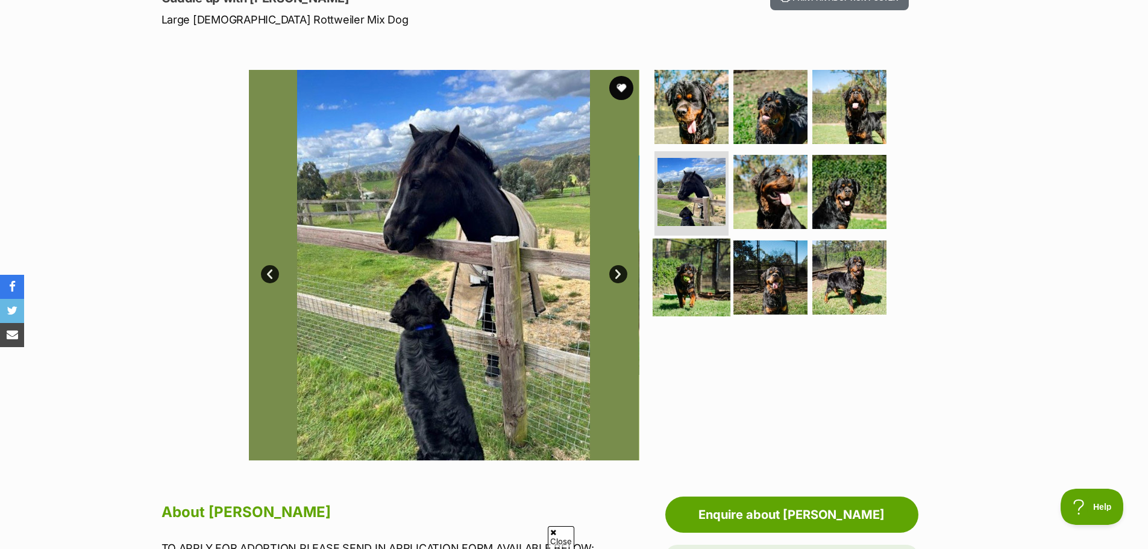
click at [703, 264] on img at bounding box center [692, 278] width 78 height 78
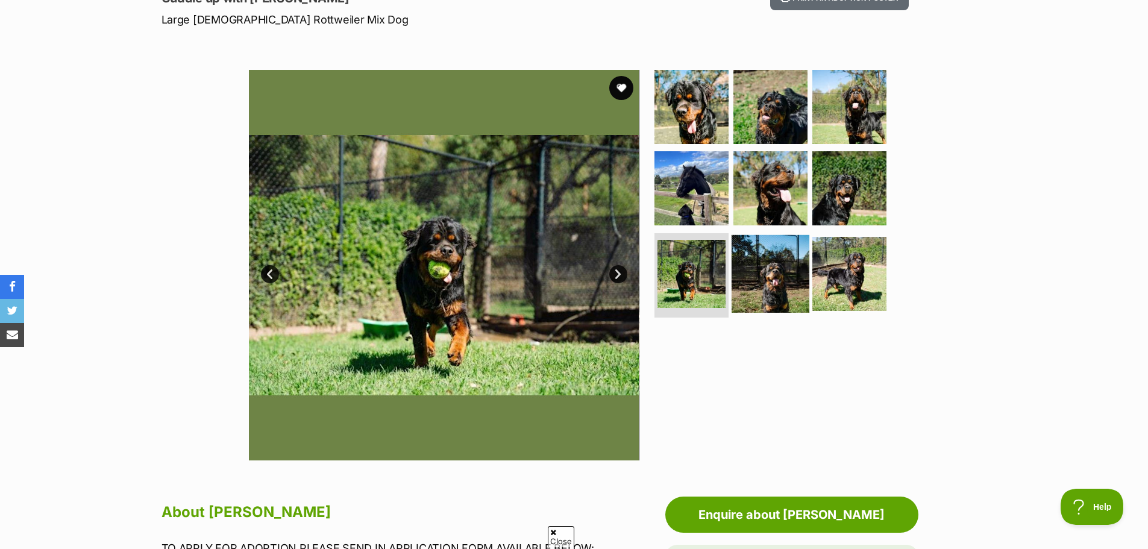
click at [757, 268] on img at bounding box center [771, 274] width 78 height 78
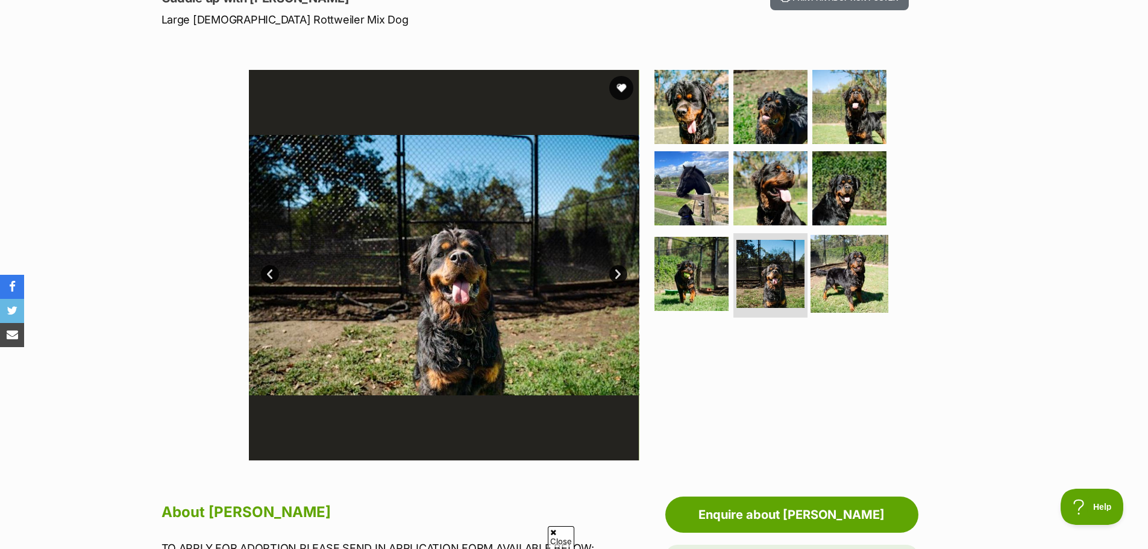
click at [842, 277] on img at bounding box center [850, 274] width 78 height 78
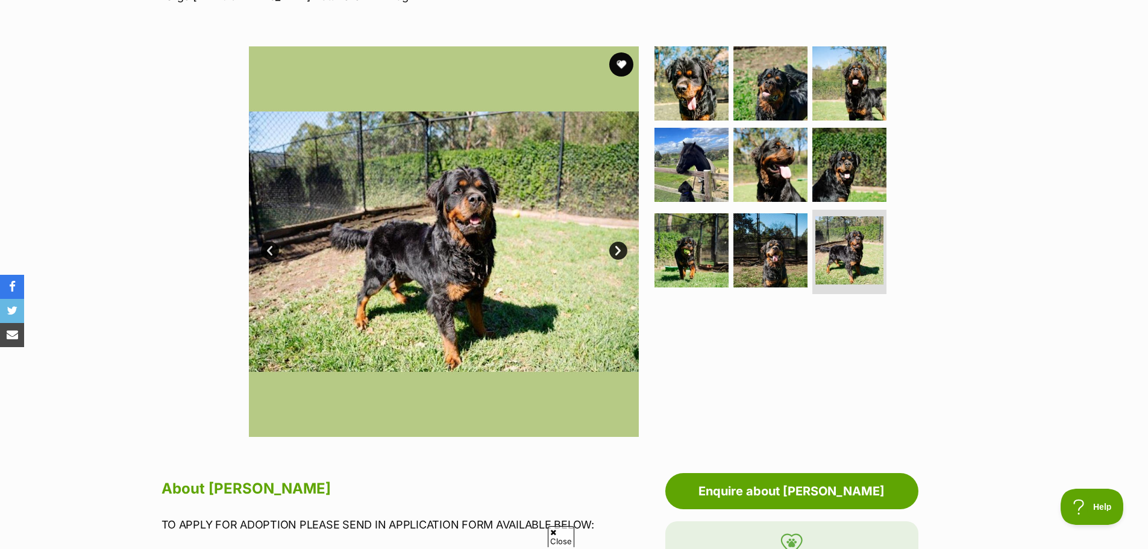
scroll to position [121, 0]
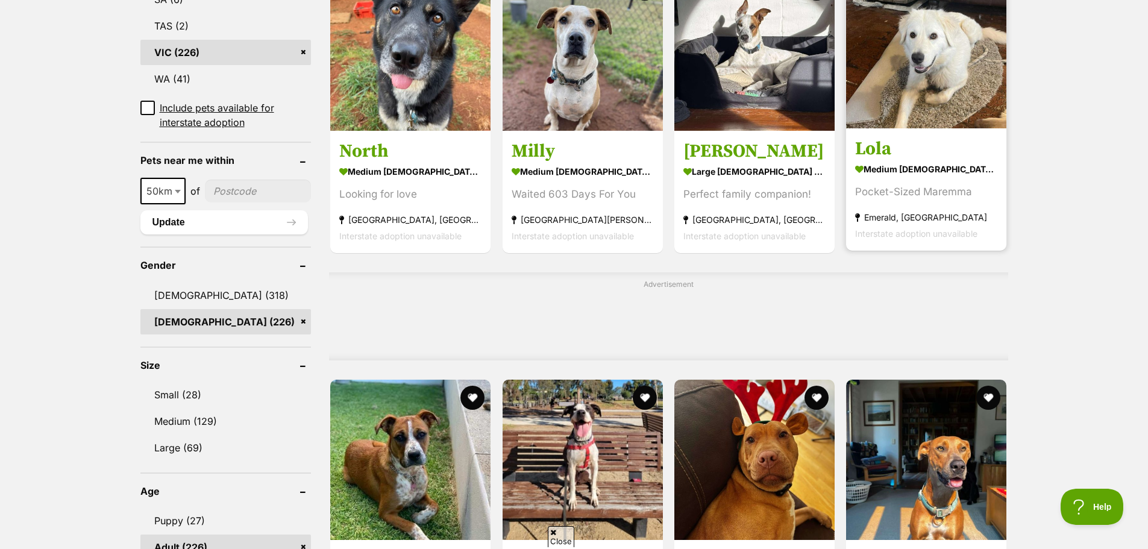
scroll to position [663, 0]
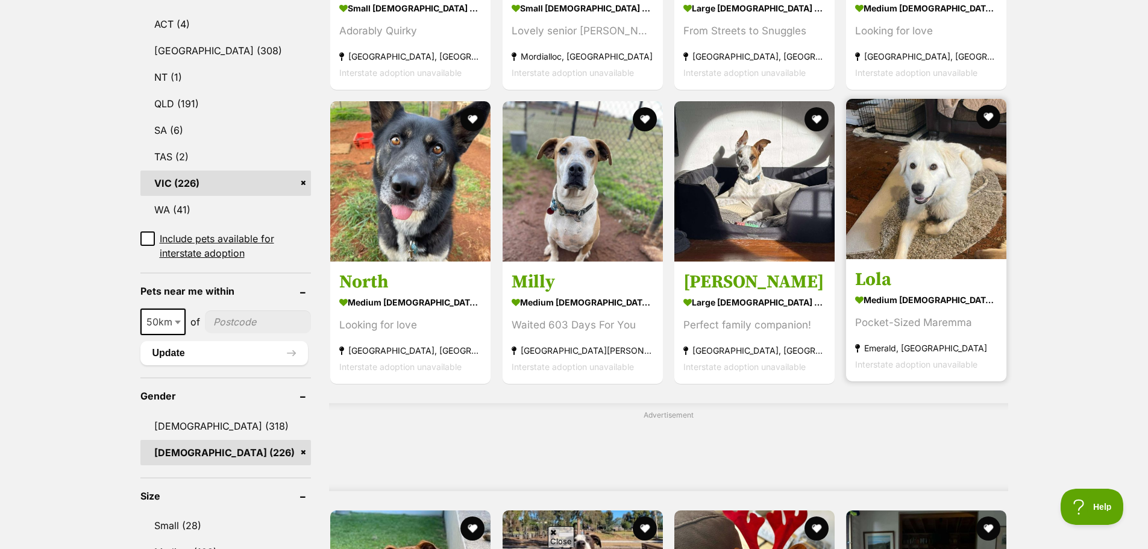
click at [914, 219] on img at bounding box center [926, 179] width 160 height 160
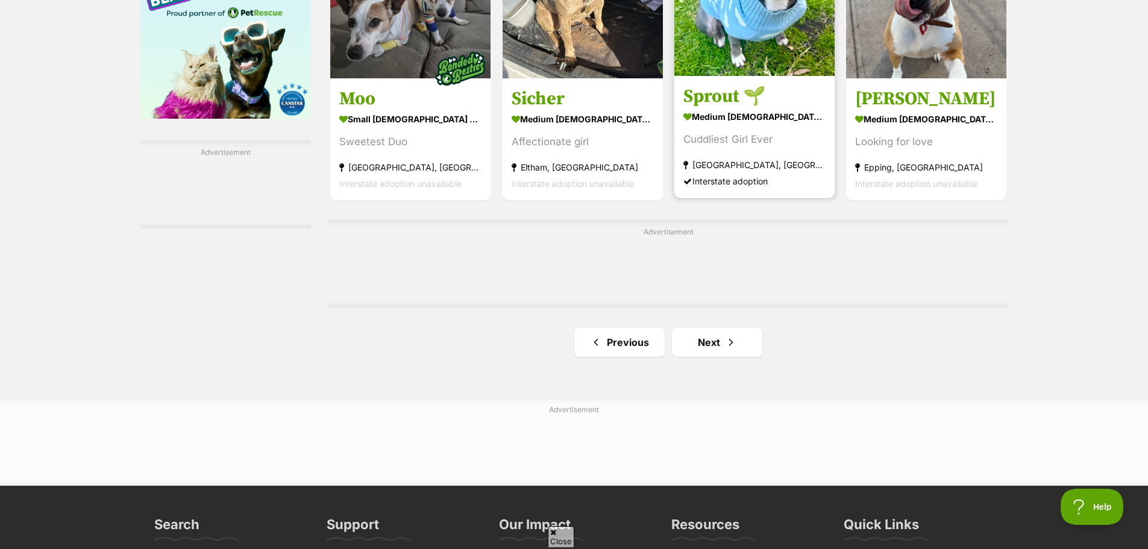
scroll to position [1989, 0]
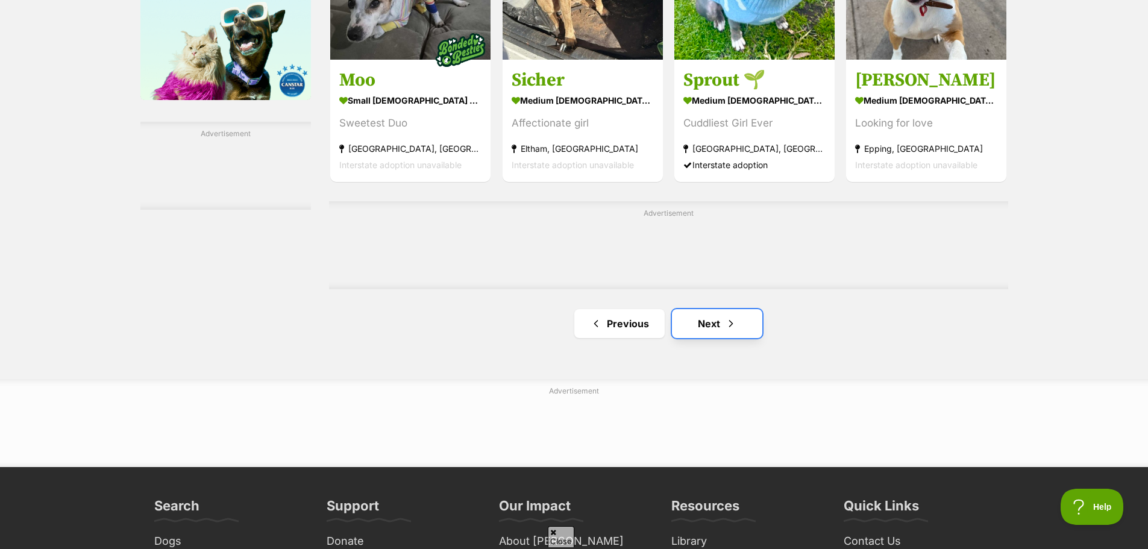
click at [712, 324] on link "Next" at bounding box center [717, 323] width 90 height 29
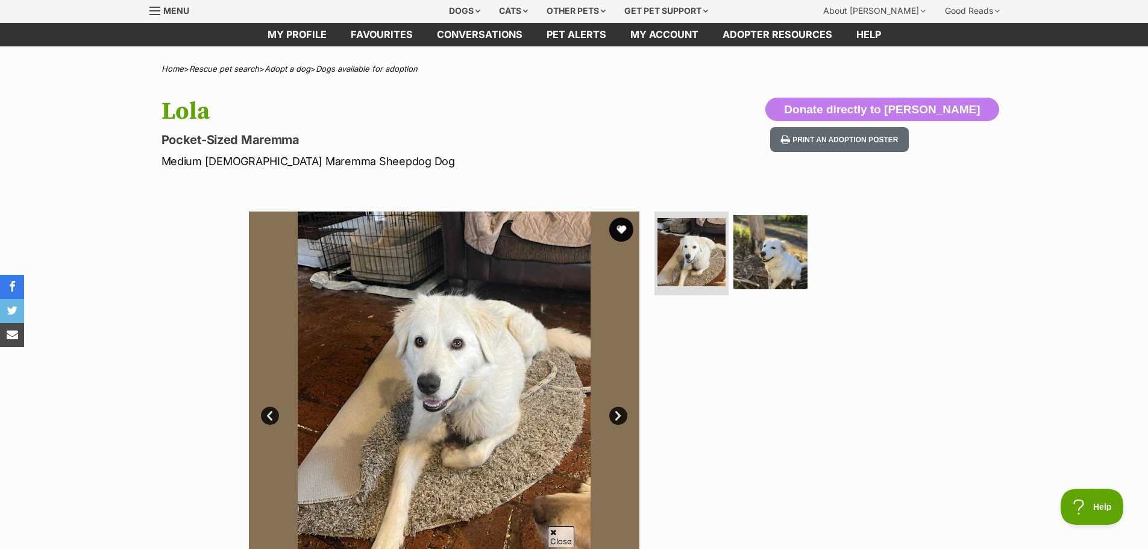
scroll to position [60, 0]
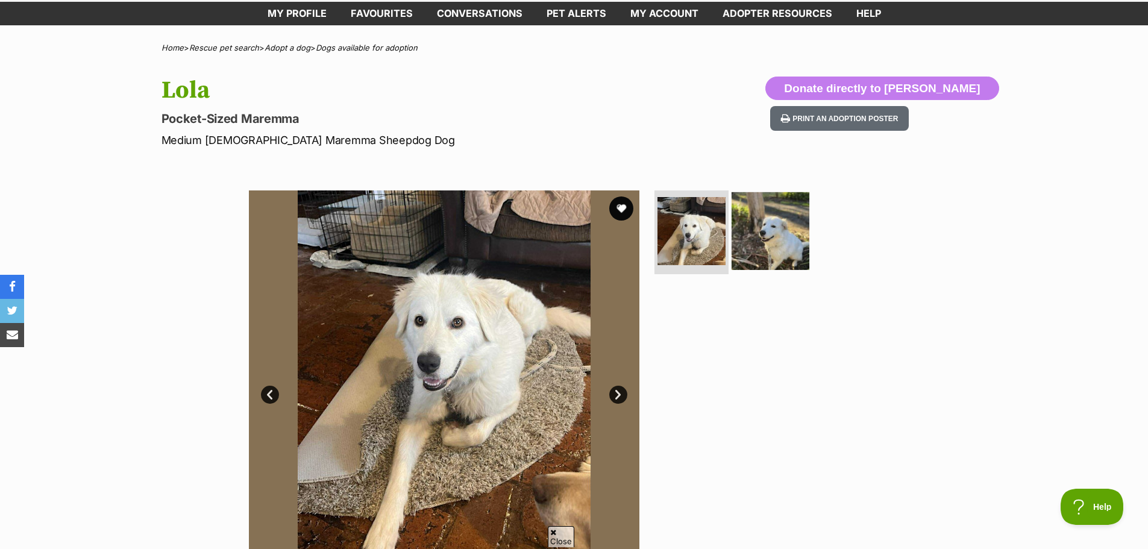
click at [782, 240] on img at bounding box center [771, 231] width 78 height 78
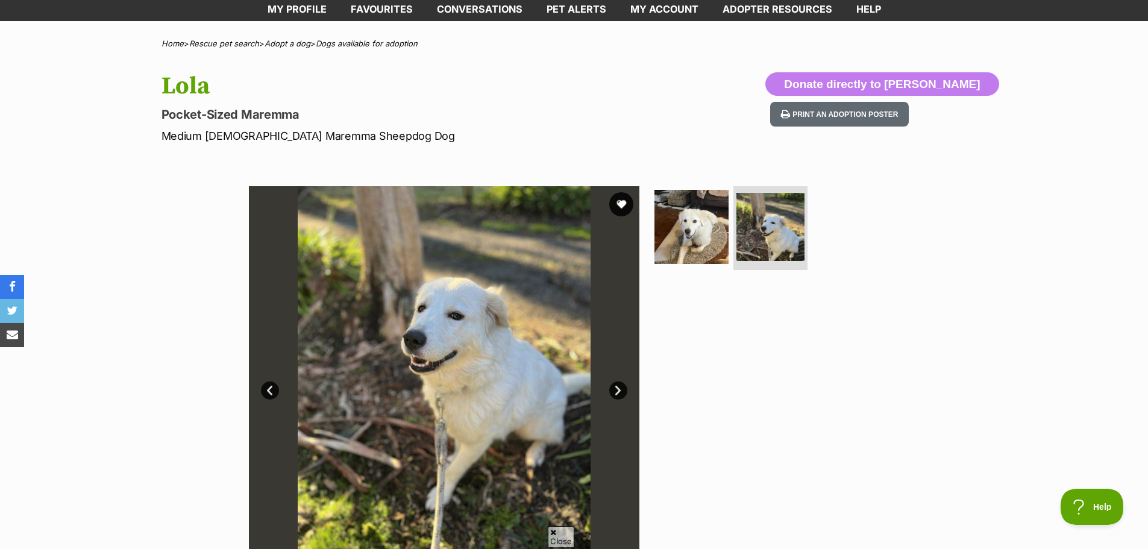
scroll to position [0, 0]
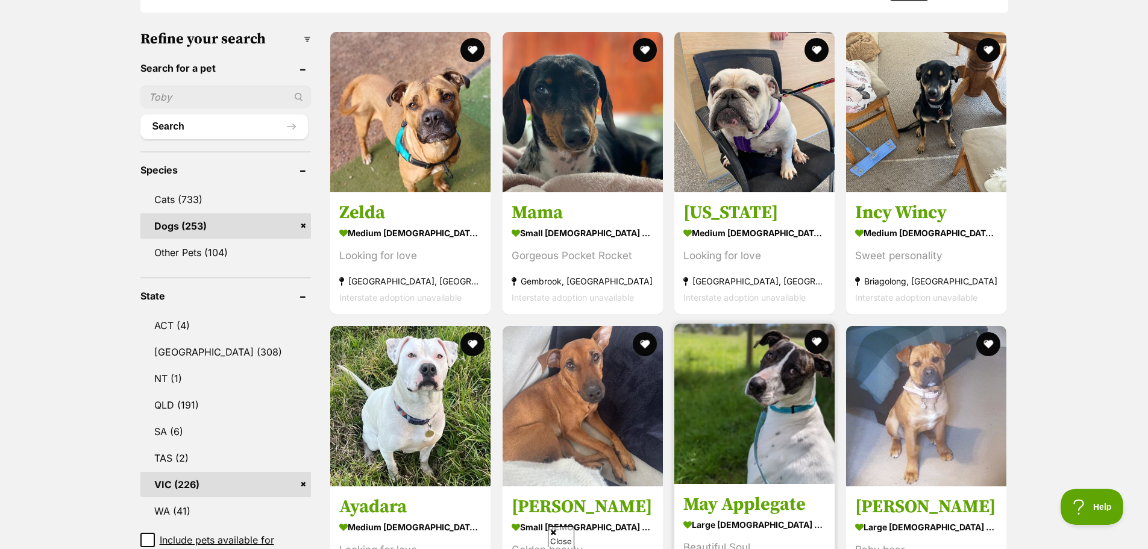
scroll to position [301, 0]
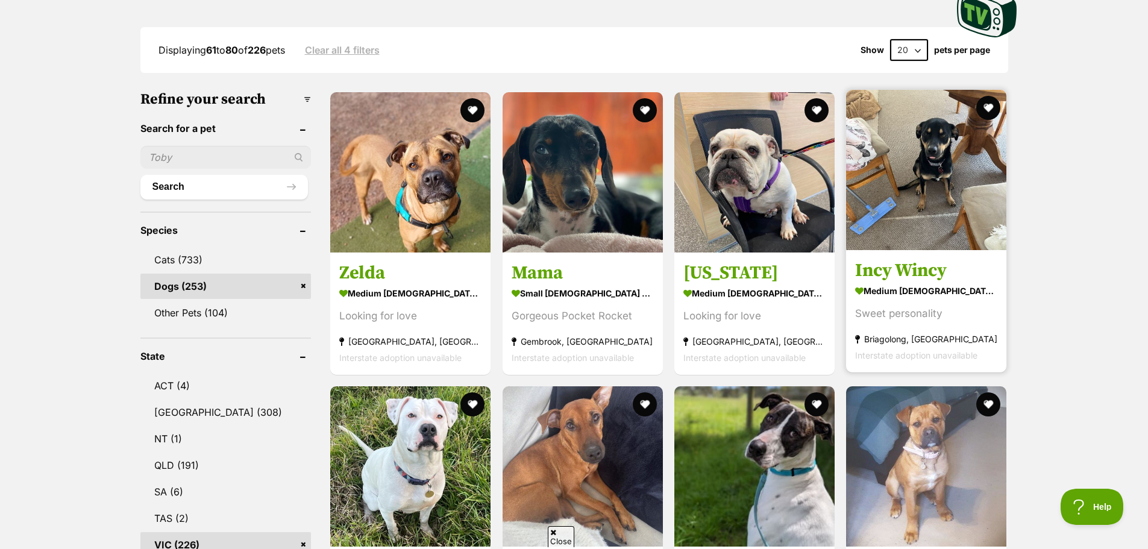
click at [961, 177] on img at bounding box center [926, 170] width 160 height 160
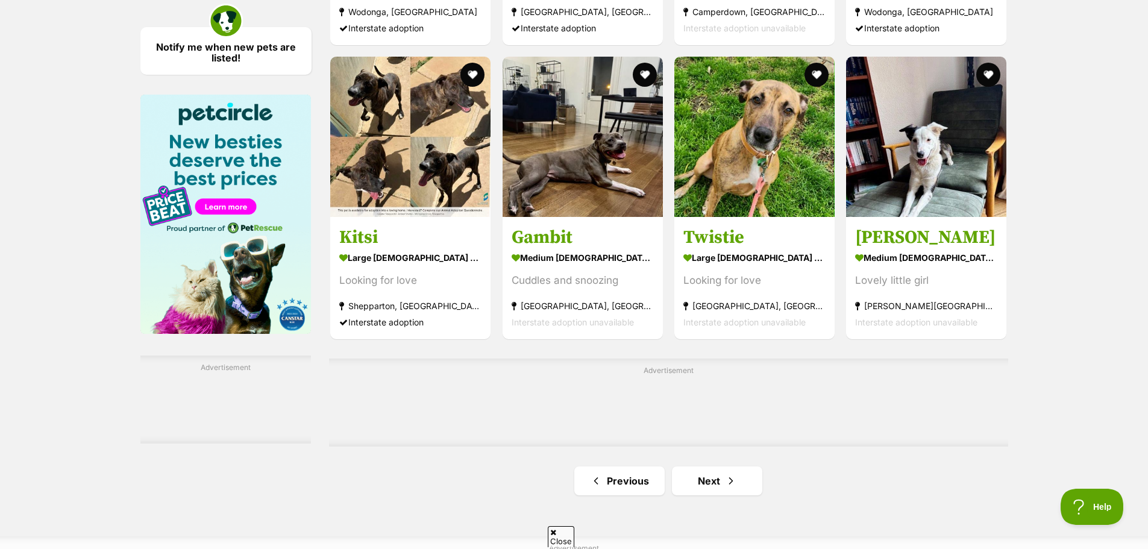
scroll to position [1748, 0]
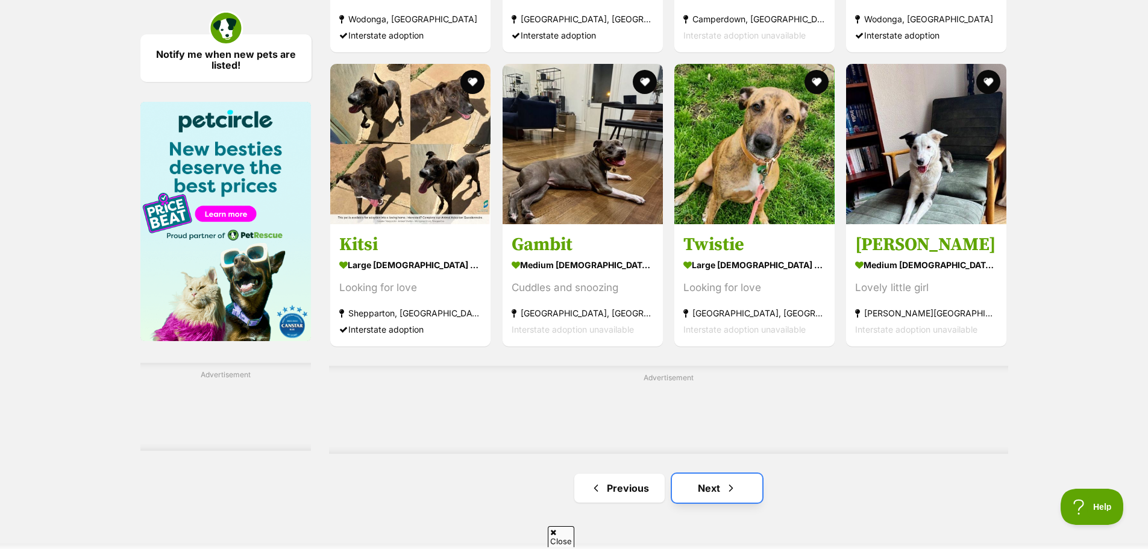
click at [716, 494] on link "Next" at bounding box center [717, 488] width 90 height 29
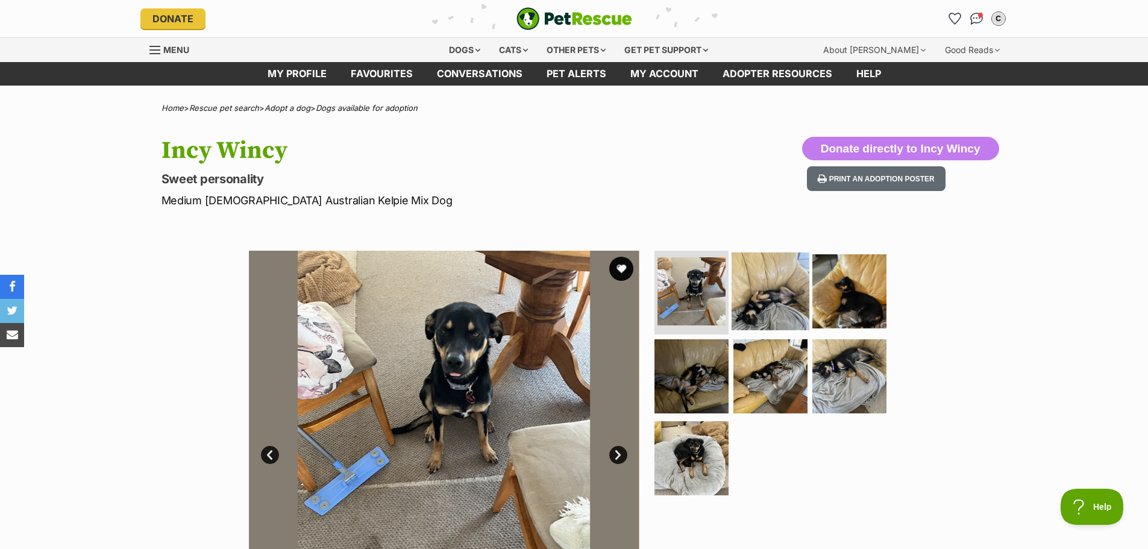
click at [767, 301] on img at bounding box center [771, 291] width 78 height 78
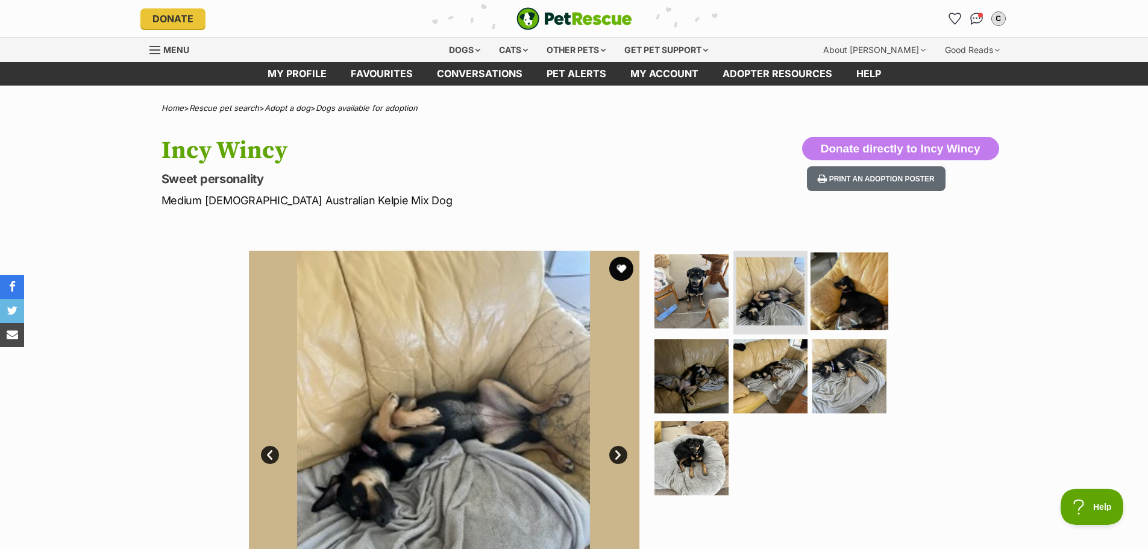
click at [855, 301] on img at bounding box center [850, 291] width 78 height 78
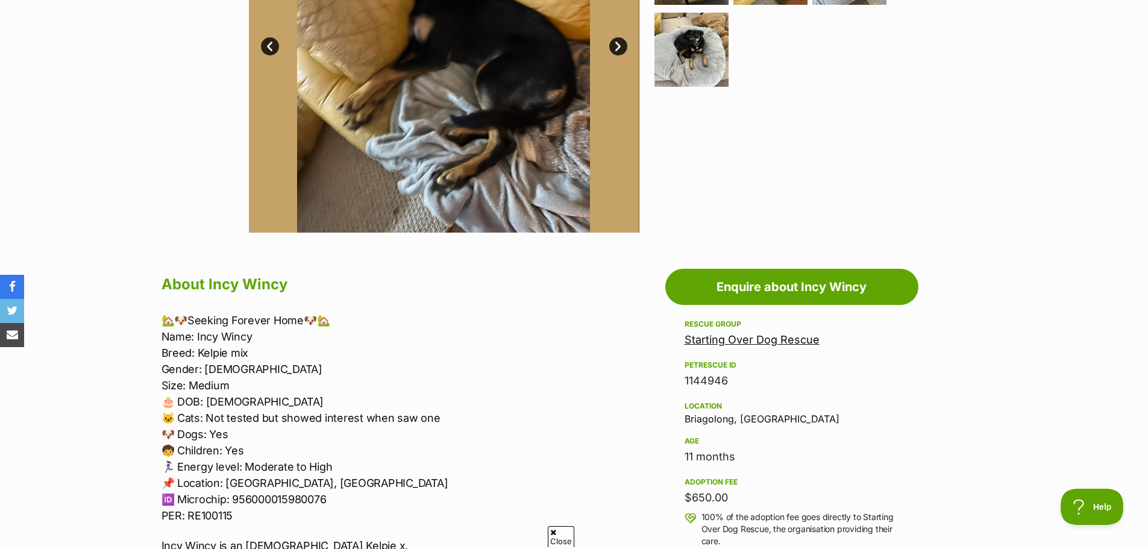
scroll to position [422, 0]
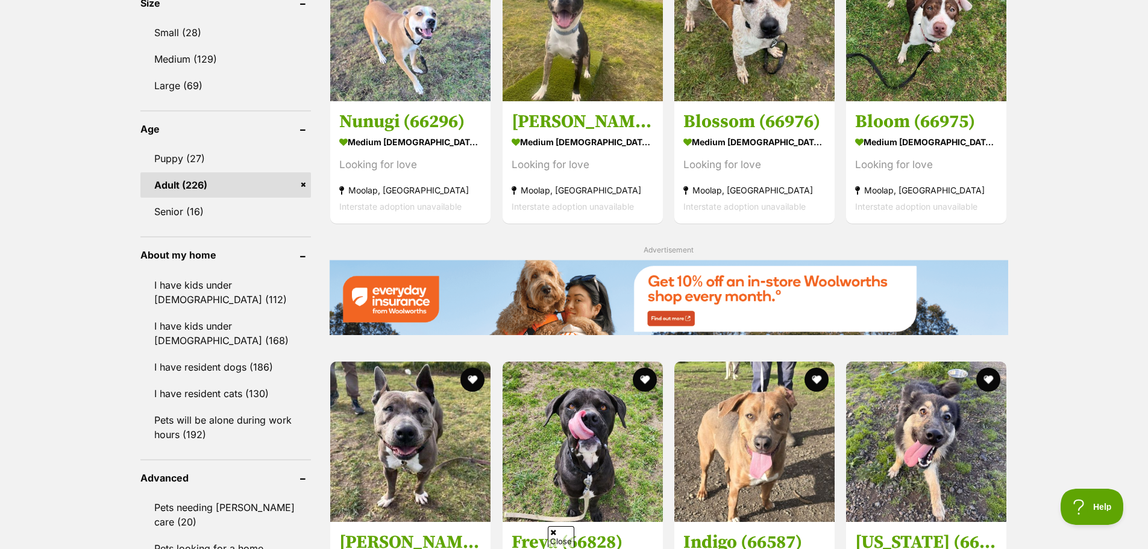
scroll to position [1025, 0]
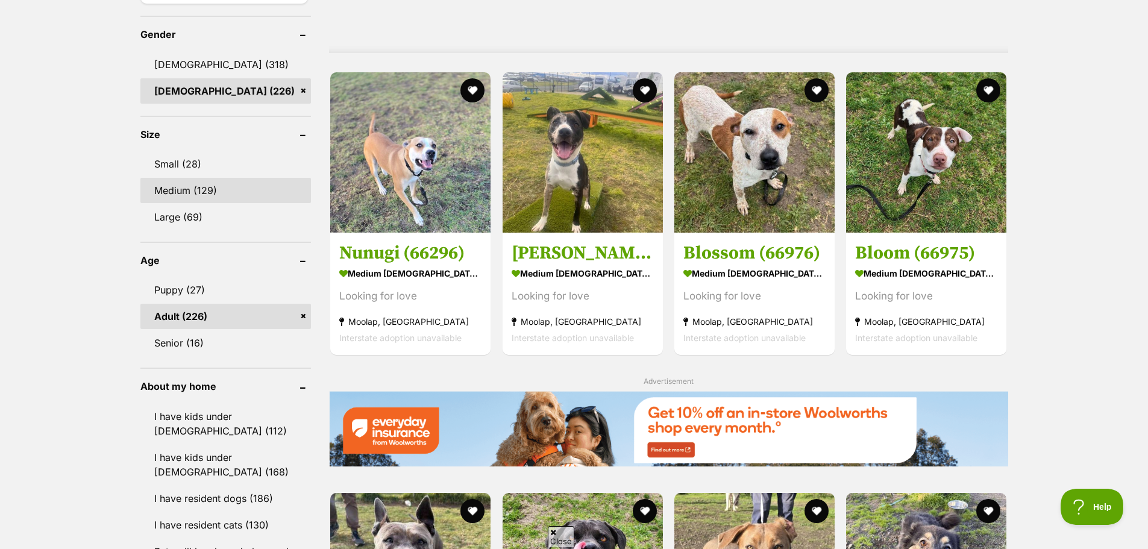
click at [194, 190] on link "Medium (129)" at bounding box center [225, 190] width 171 height 25
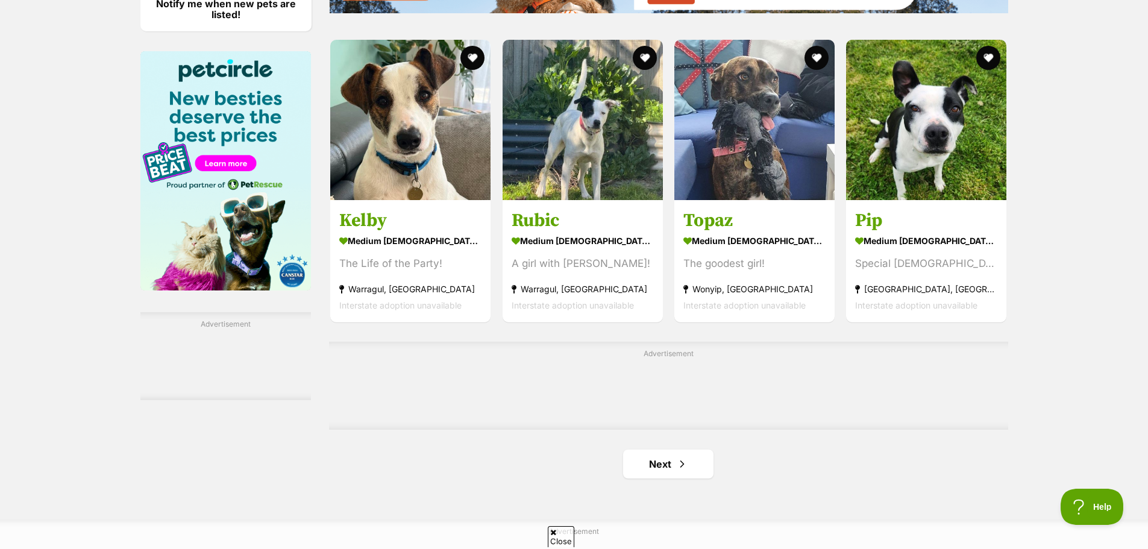
scroll to position [1869, 0]
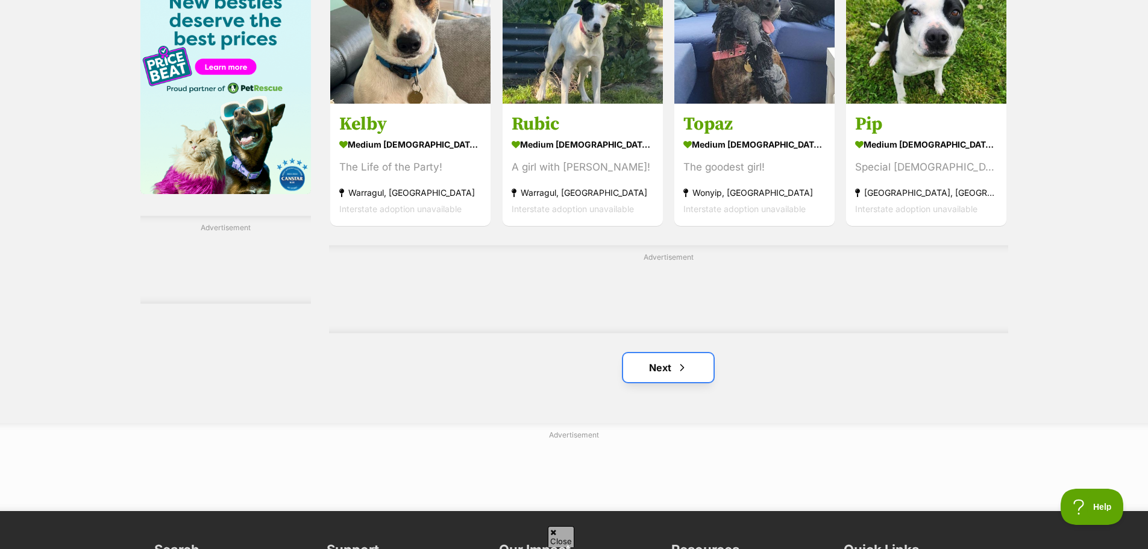
click at [653, 370] on link "Next" at bounding box center [668, 367] width 90 height 29
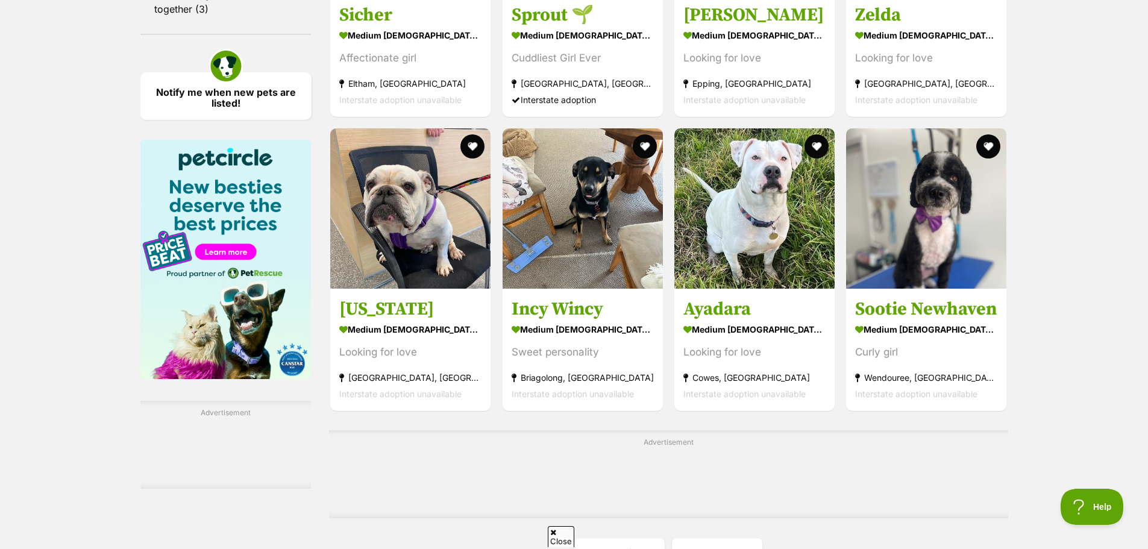
scroll to position [1808, 0]
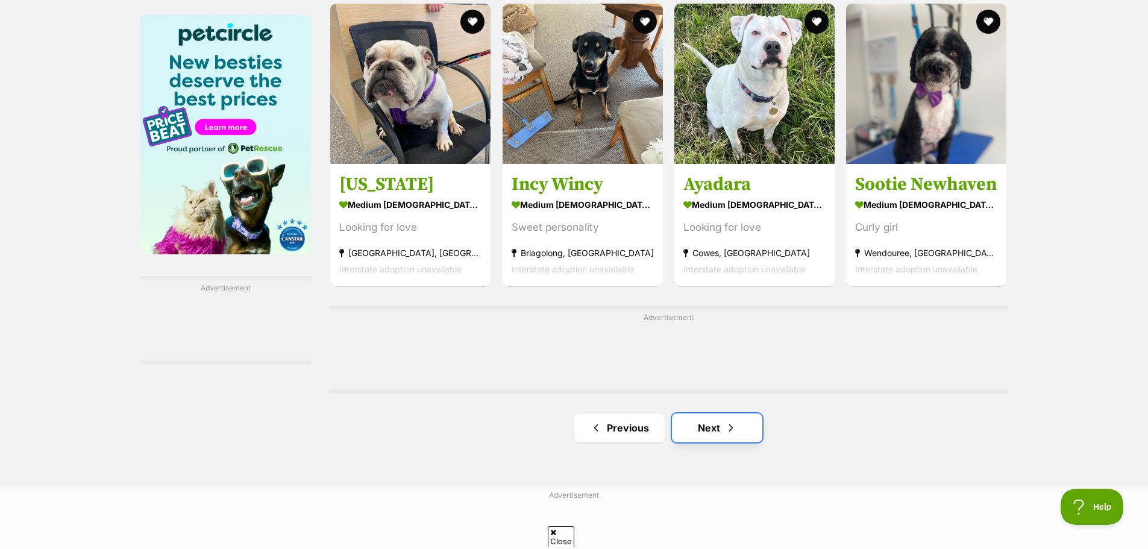
click at [711, 433] on link "Next" at bounding box center [717, 428] width 90 height 29
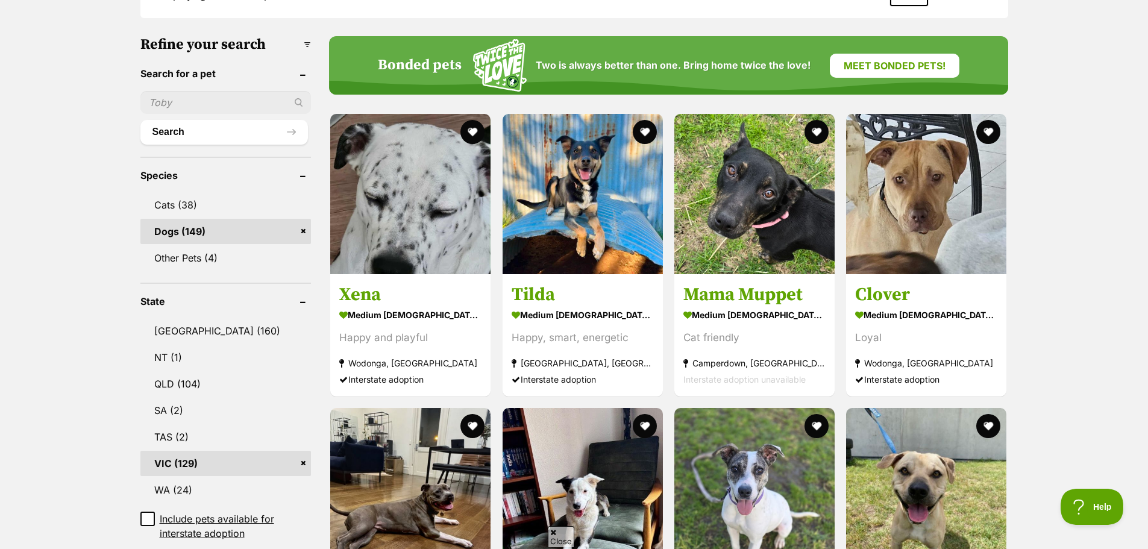
scroll to position [362, 0]
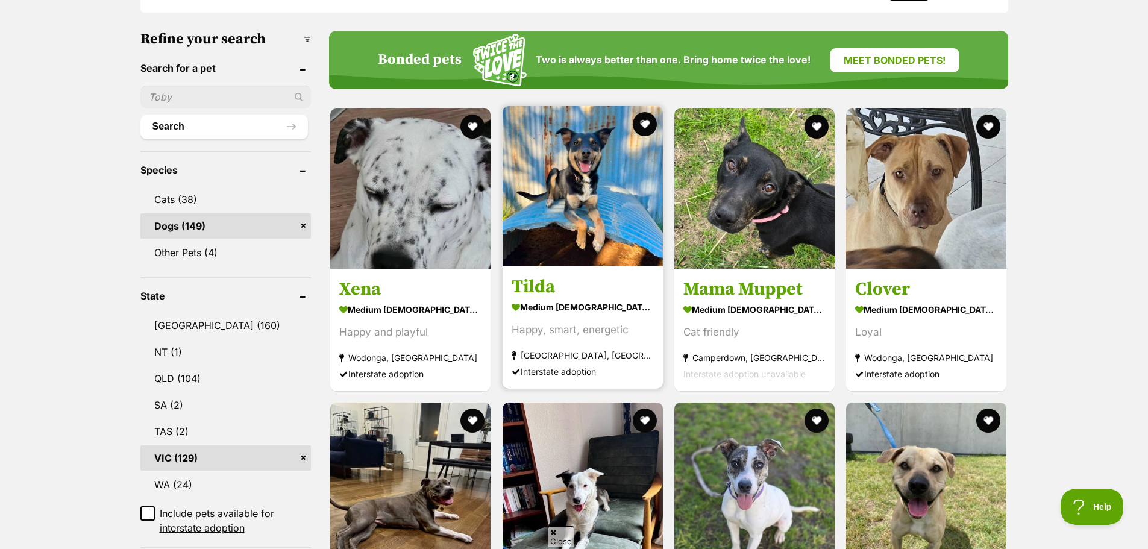
click at [573, 201] on img at bounding box center [583, 186] width 160 height 160
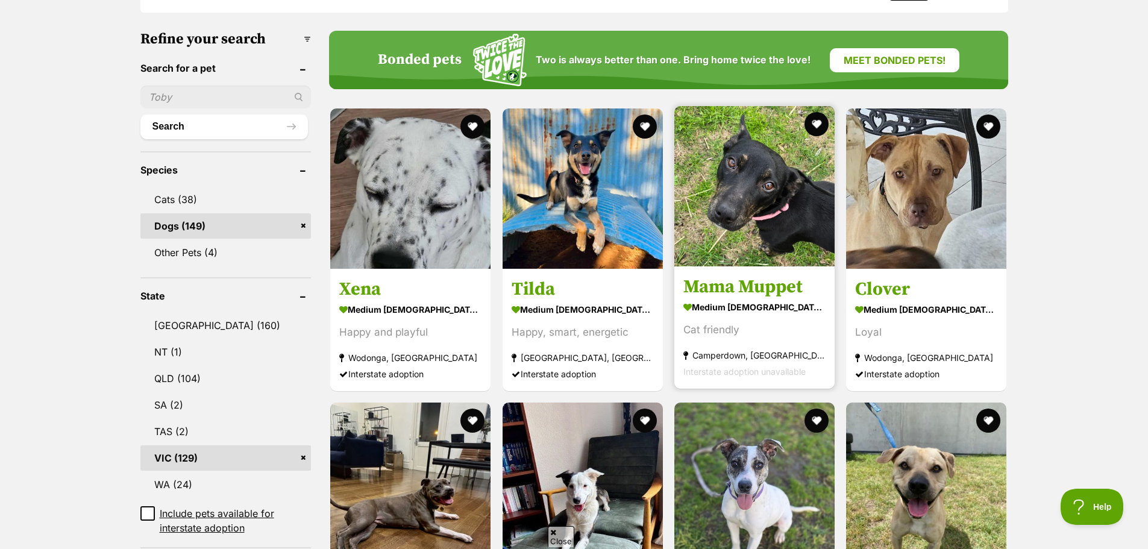
click at [743, 192] on img at bounding box center [755, 186] width 160 height 160
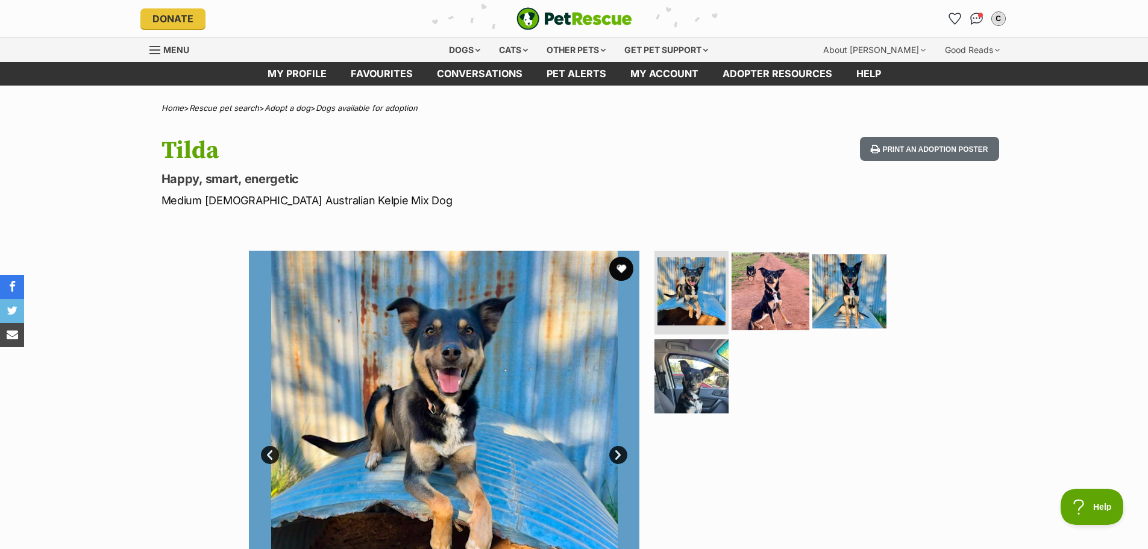
click at [782, 304] on img at bounding box center [771, 291] width 78 height 78
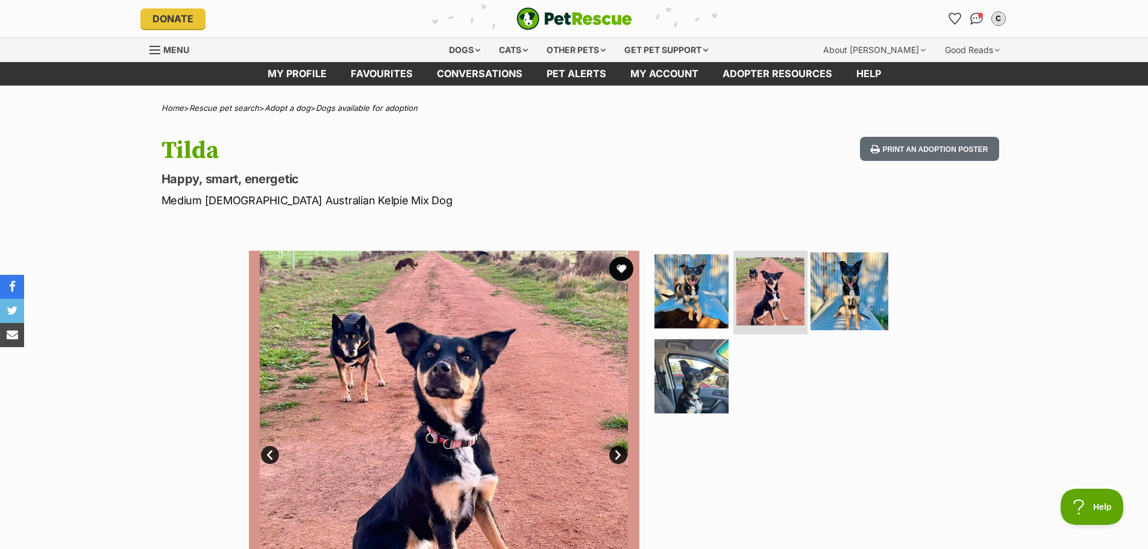
click at [848, 300] on img at bounding box center [850, 291] width 78 height 78
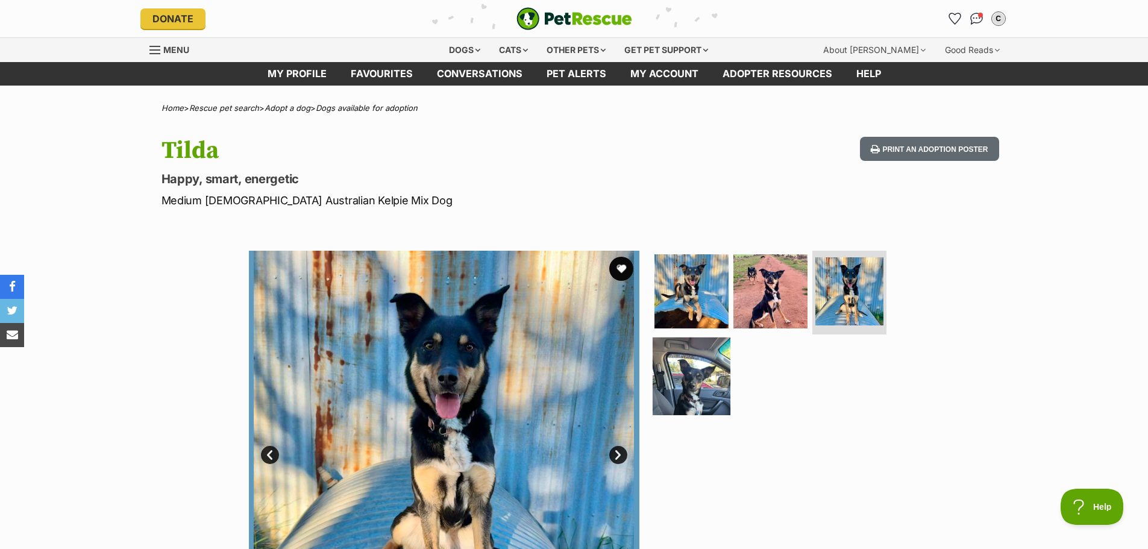
click at [695, 394] on img at bounding box center [692, 377] width 78 height 78
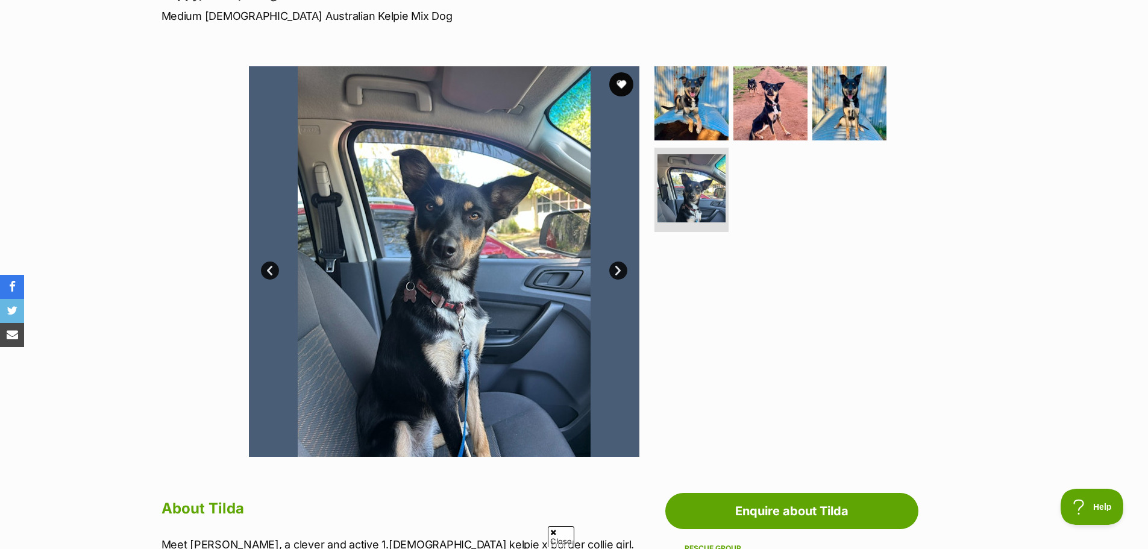
scroll to position [60, 0]
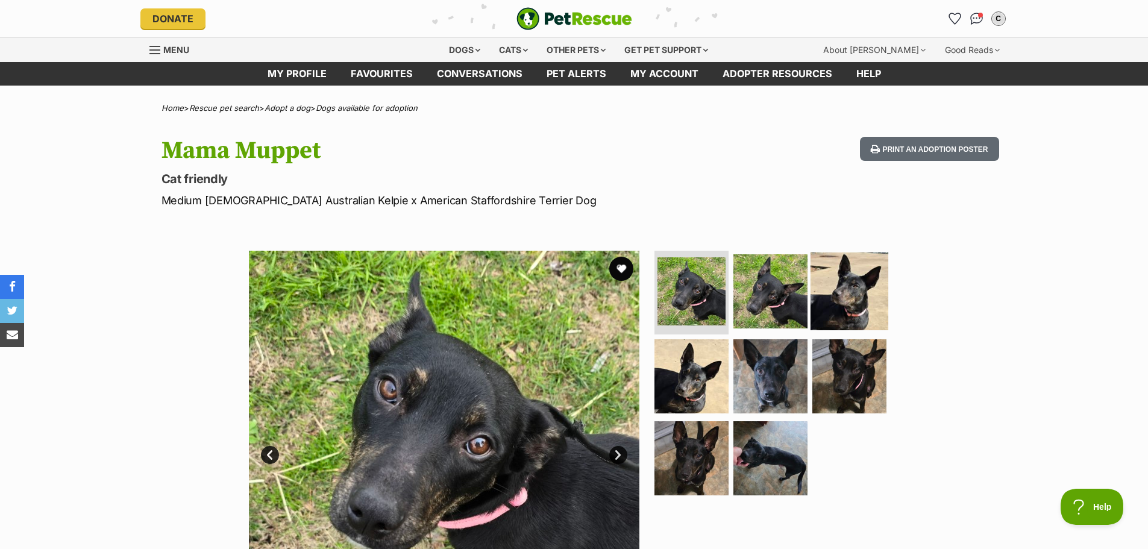
click at [857, 292] on img at bounding box center [850, 291] width 78 height 78
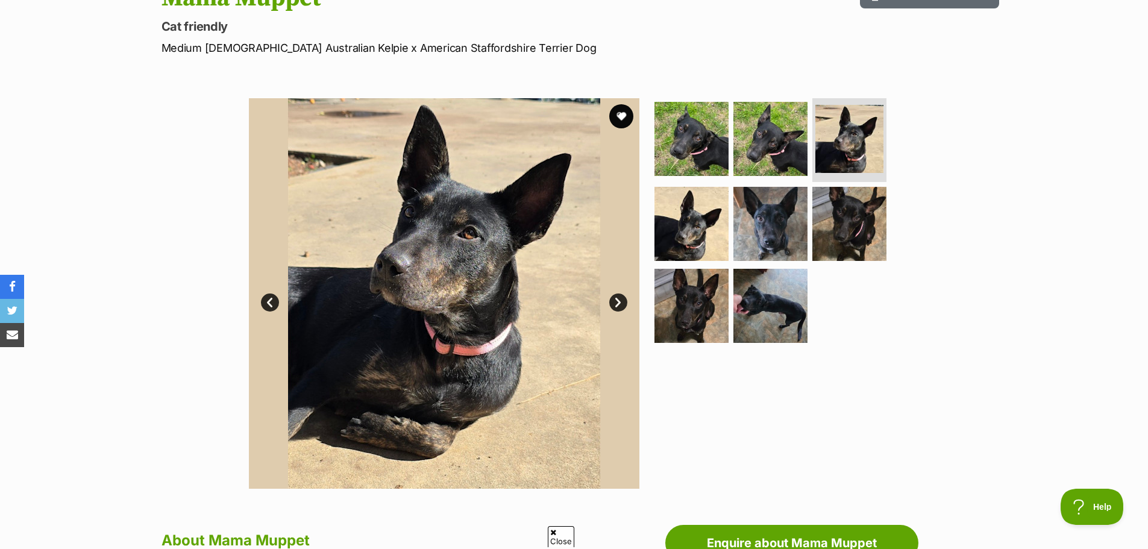
scroll to position [181, 0]
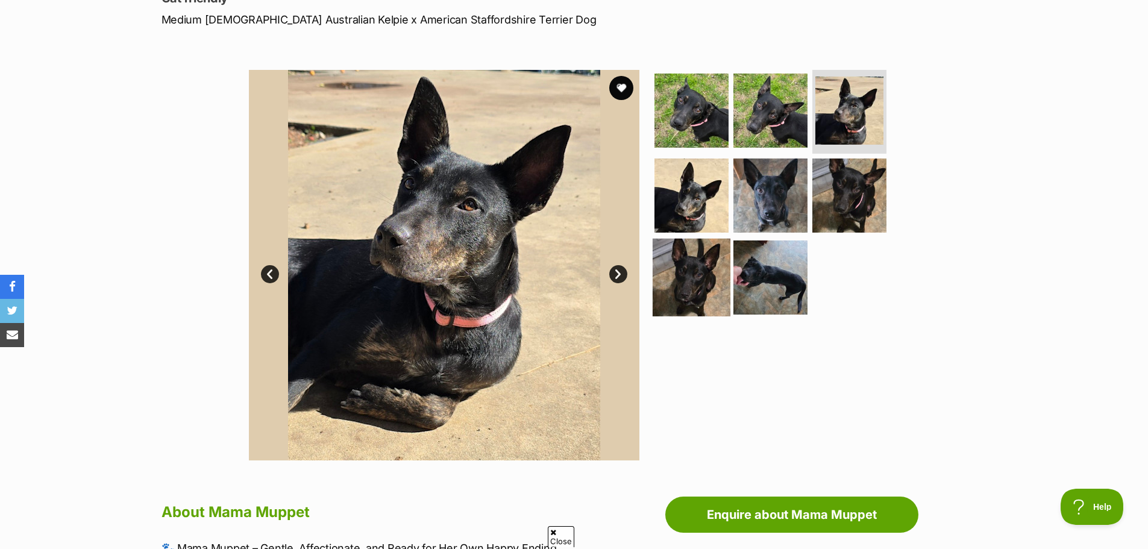
click at [680, 280] on img at bounding box center [692, 278] width 78 height 78
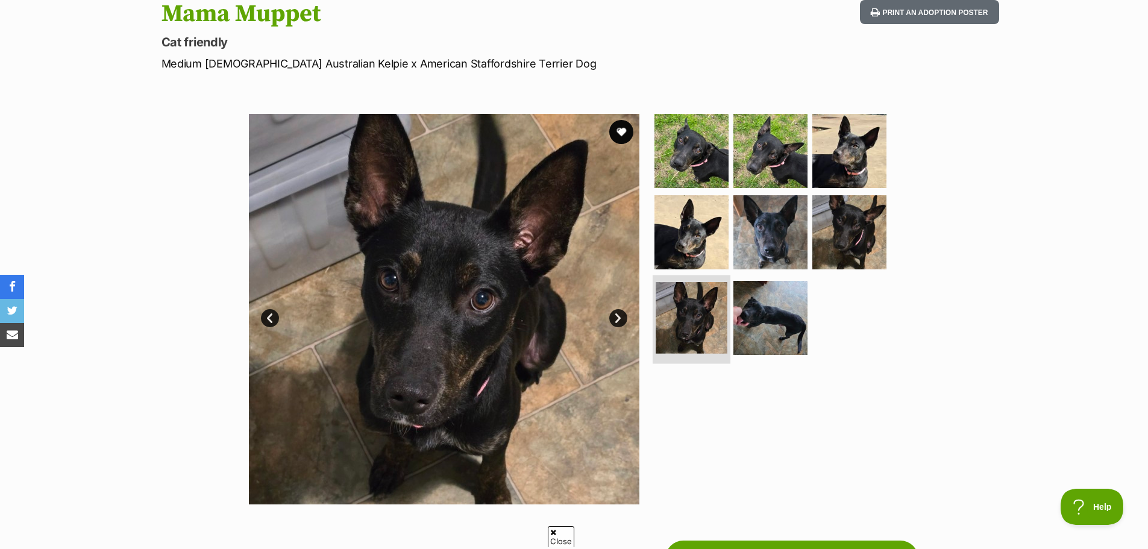
scroll to position [121, 0]
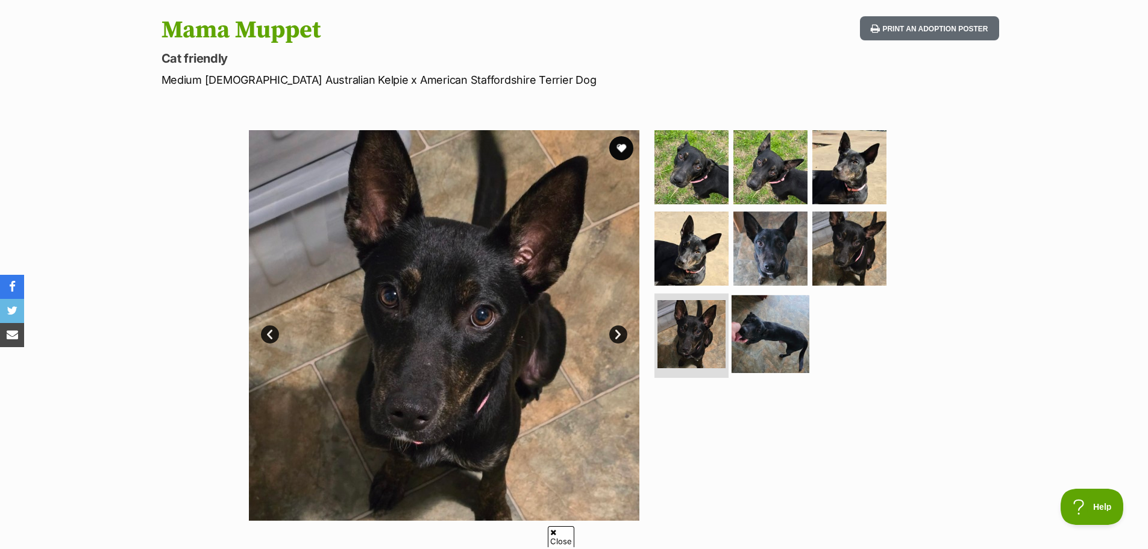
click at [763, 336] on img at bounding box center [771, 334] width 78 height 78
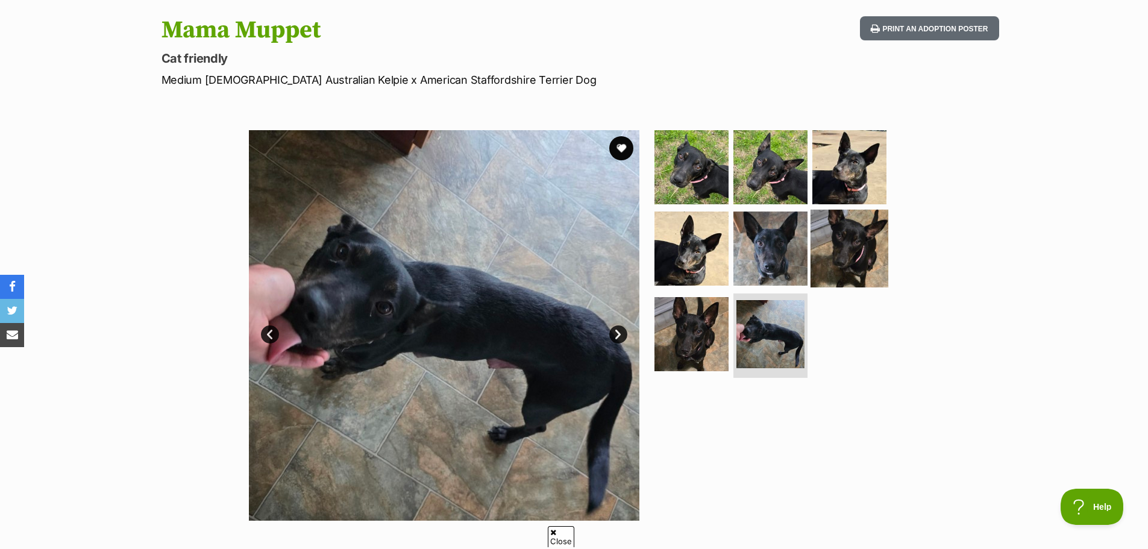
click at [858, 234] on img at bounding box center [850, 249] width 78 height 78
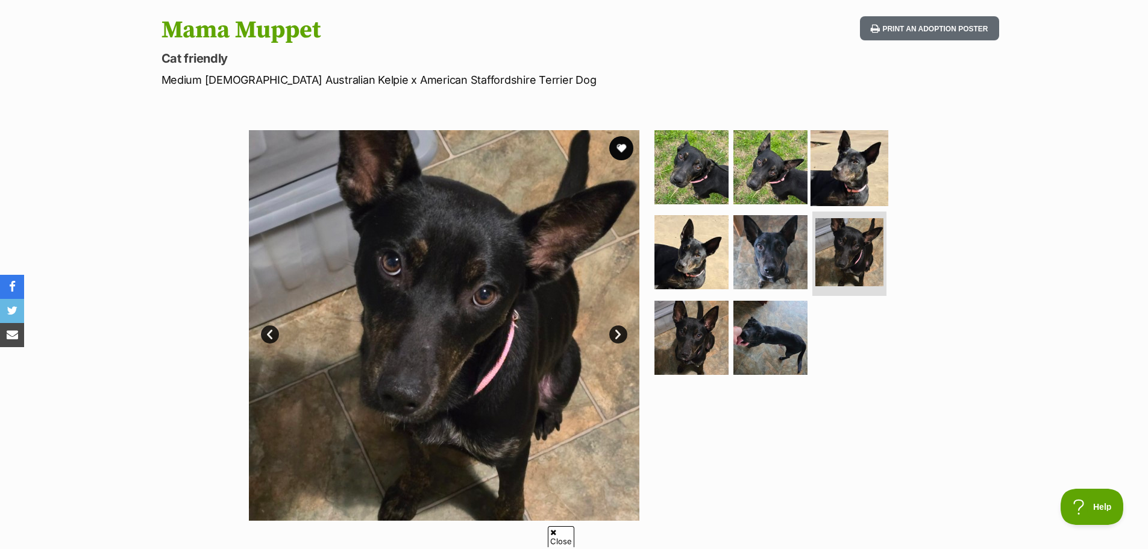
click at [864, 174] on img at bounding box center [850, 167] width 78 height 78
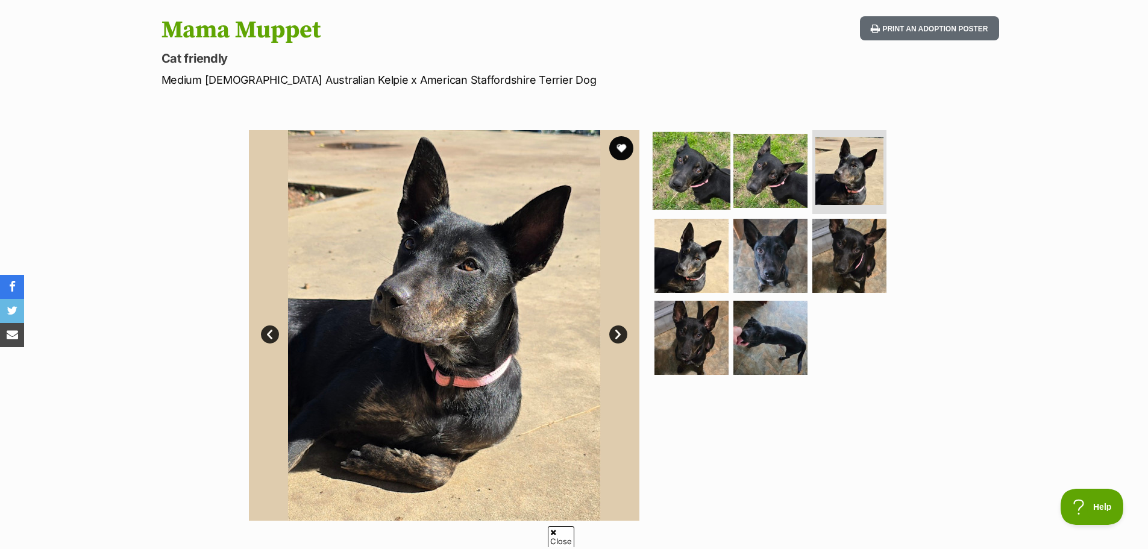
click at [697, 163] on img at bounding box center [692, 170] width 78 height 78
